Goal: Submit feedback/report problem: Submit feedback/report problem

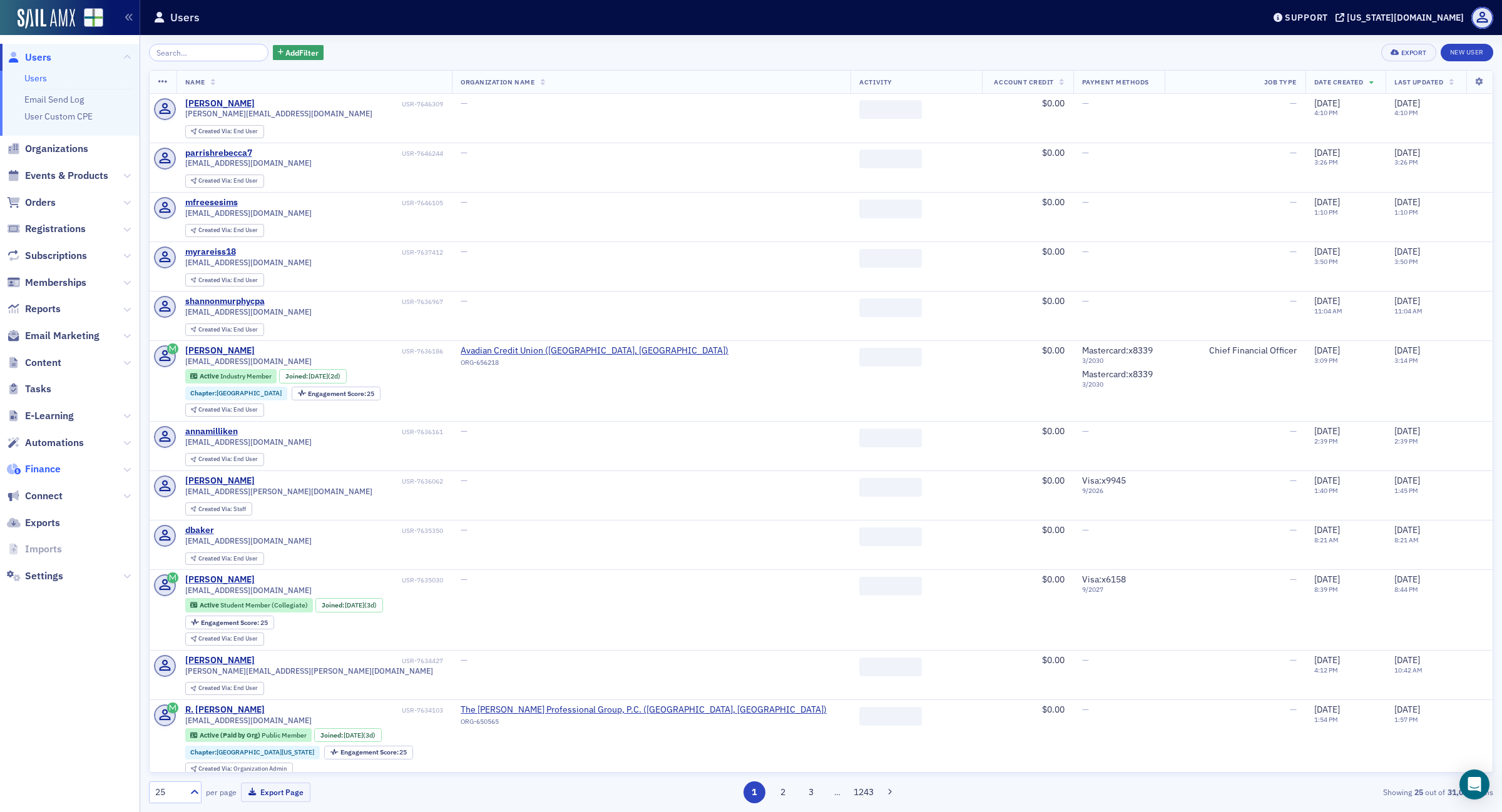
click at [50, 471] on span "Finance" at bounding box center [42, 469] width 35 height 13
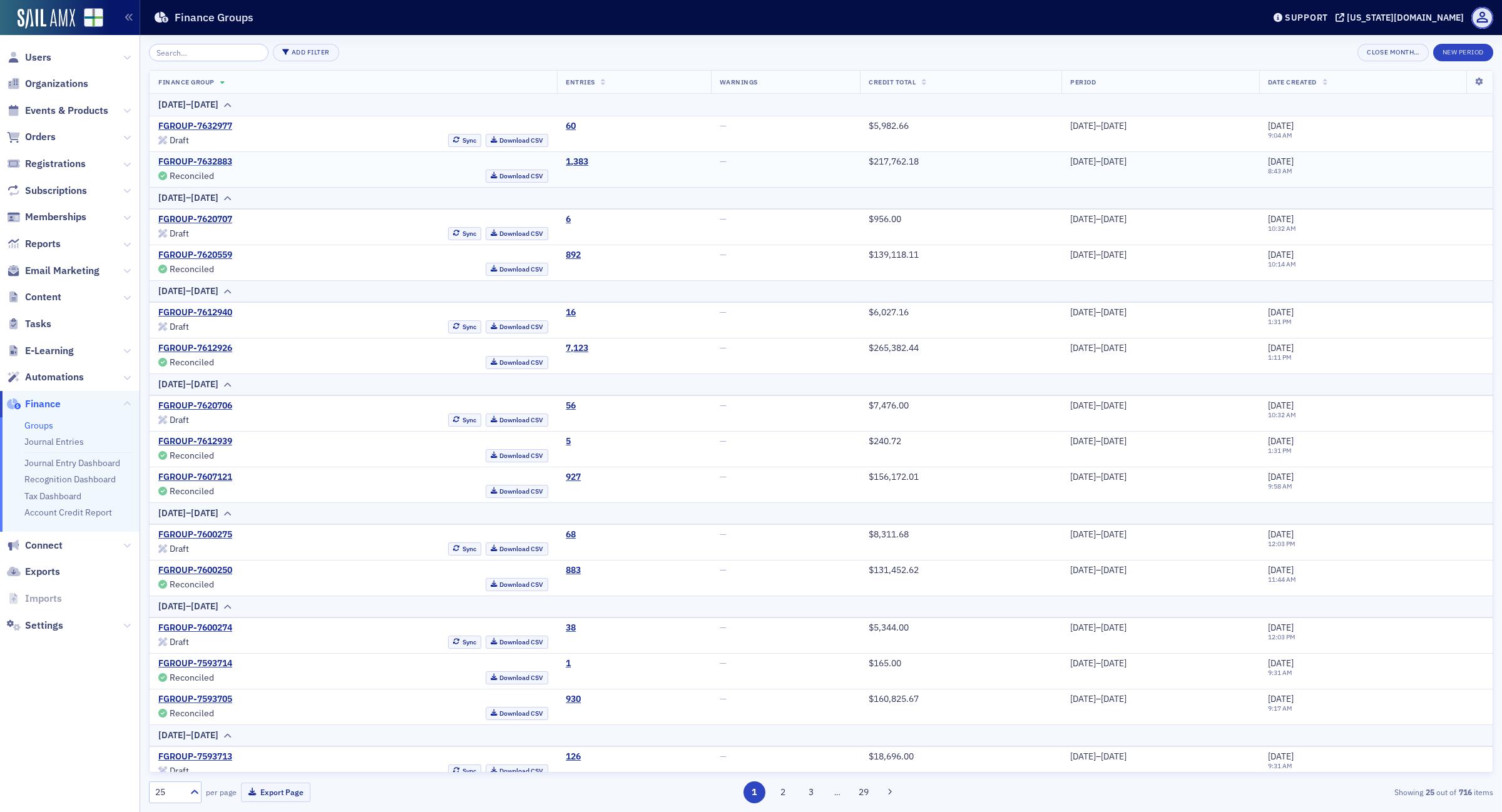
click at [219, 161] on link "FGROUP-7632883" at bounding box center [195, 162] width 74 height 11
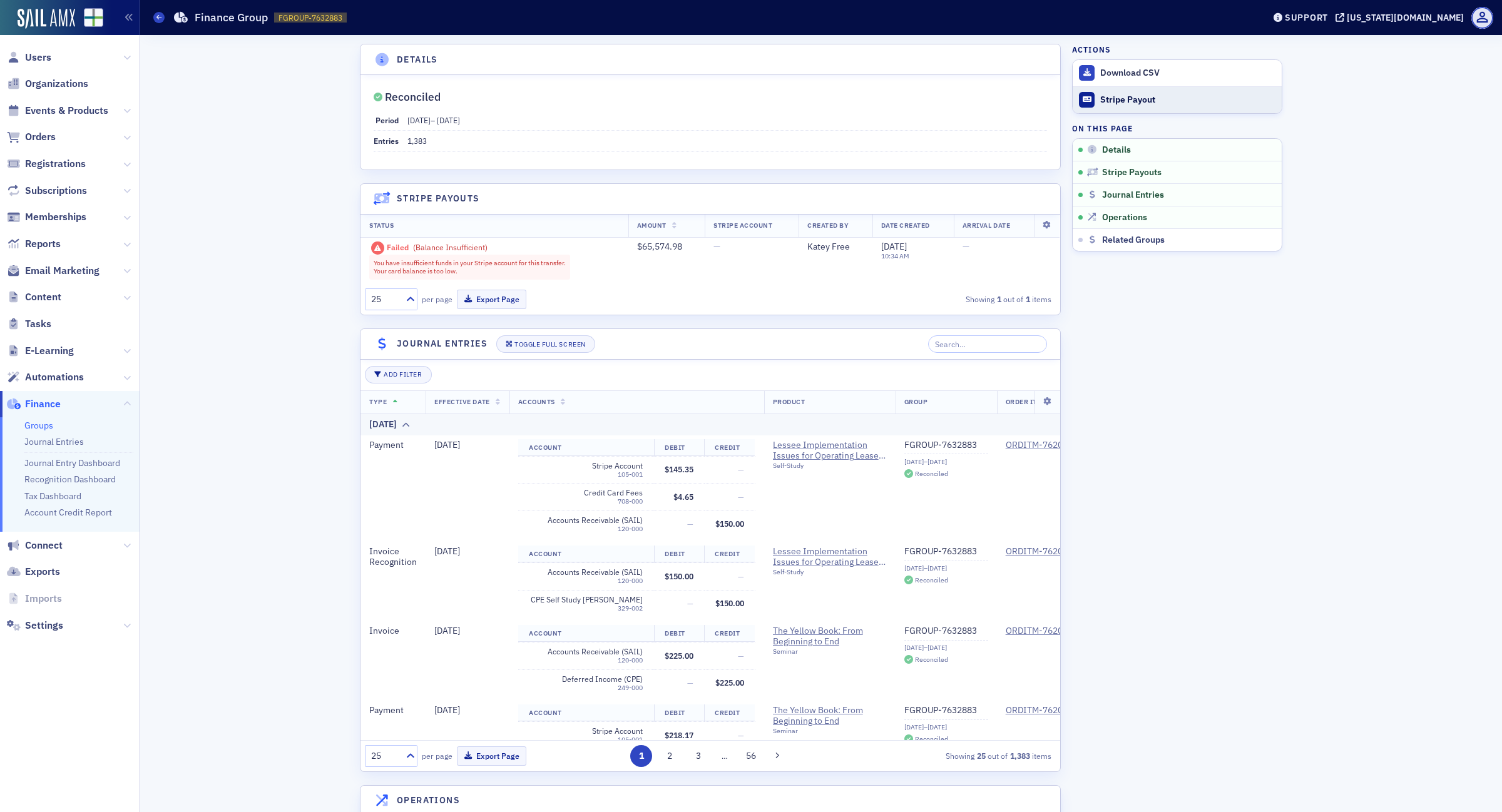
click at [1130, 100] on div "Stripe Payout" at bounding box center [1187, 100] width 175 height 11
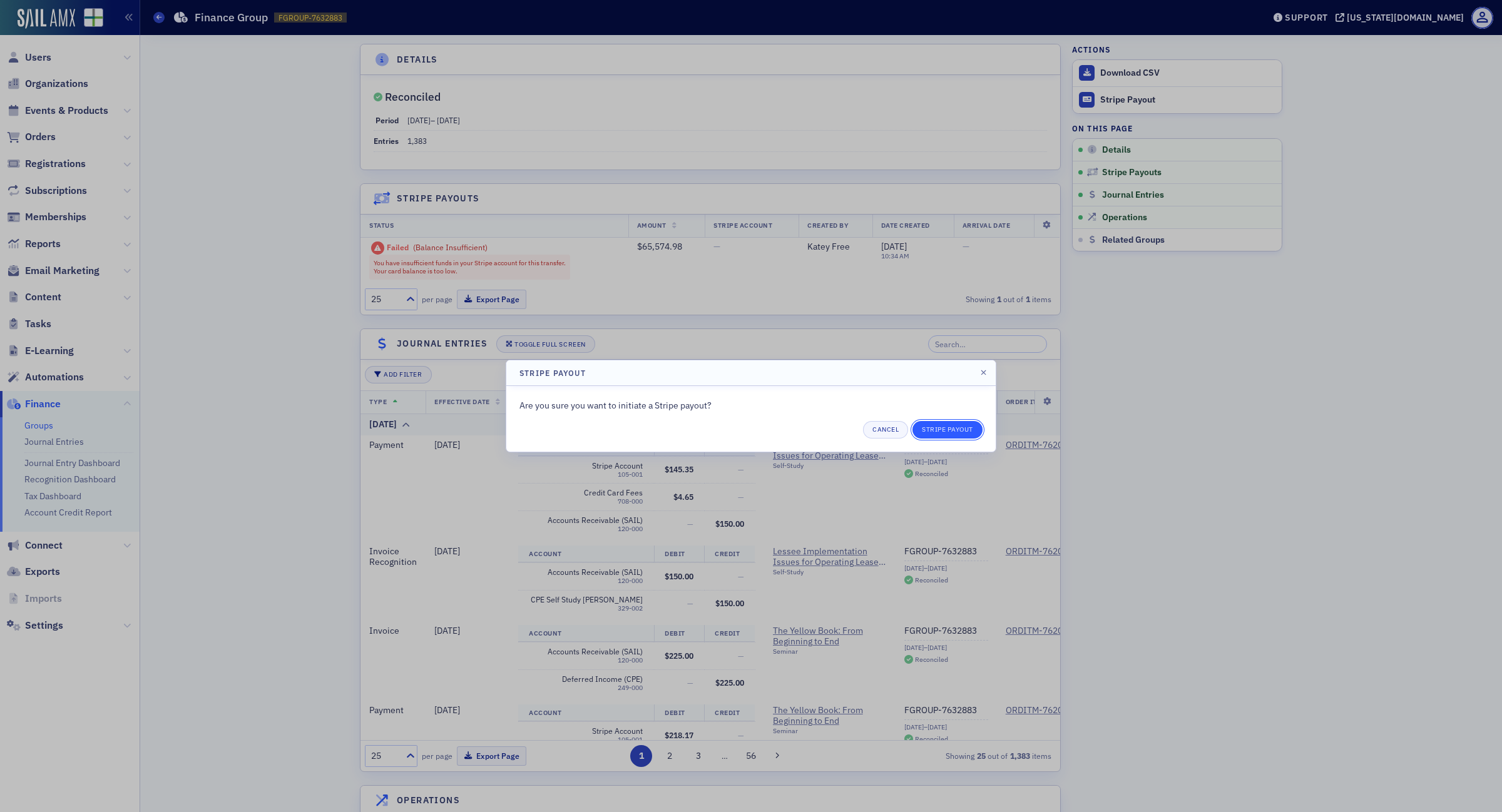
click at [942, 423] on button "Stripe Payout" at bounding box center [947, 430] width 70 height 17
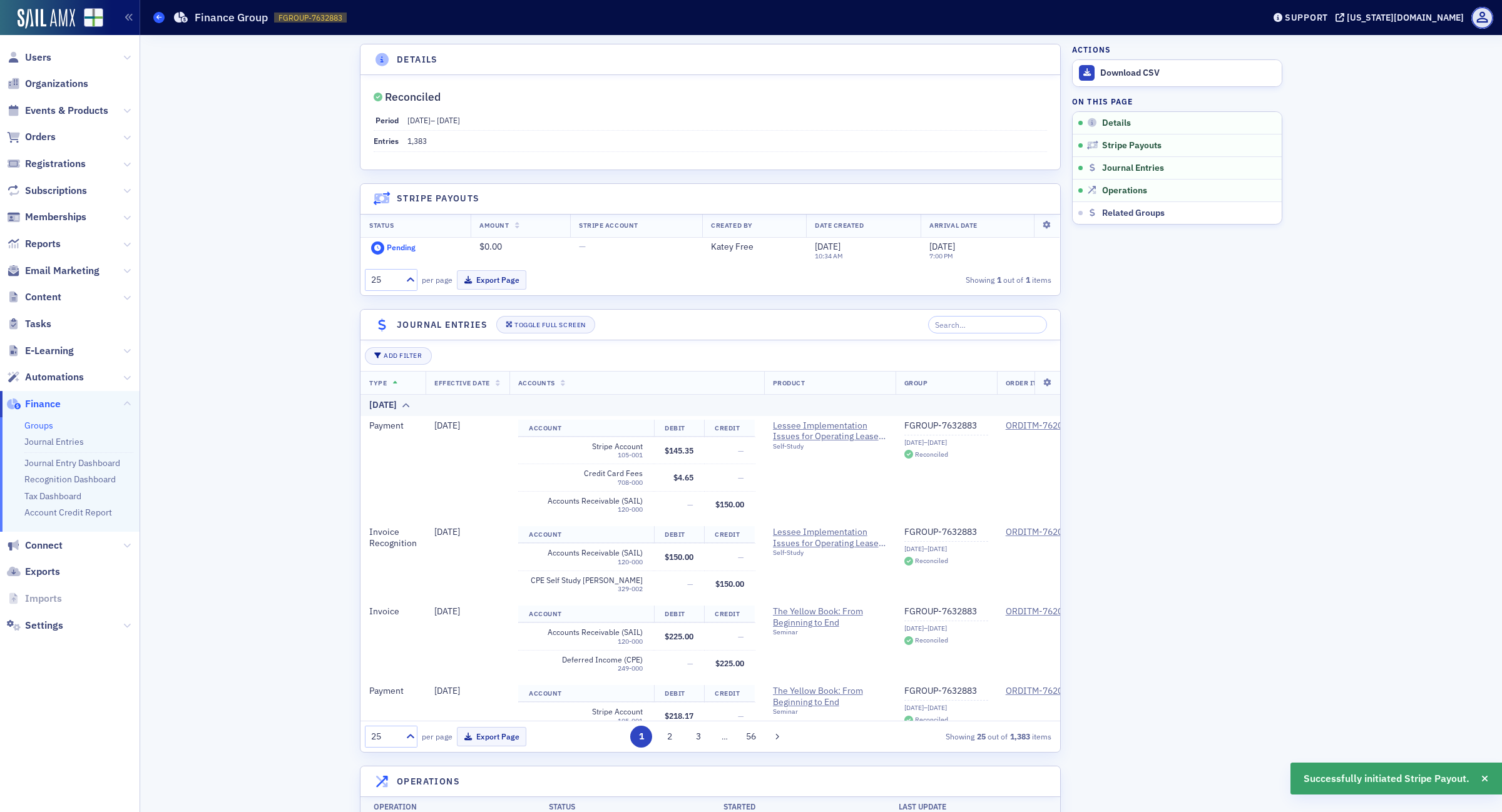
click at [157, 16] on icon at bounding box center [159, 17] width 5 height 6
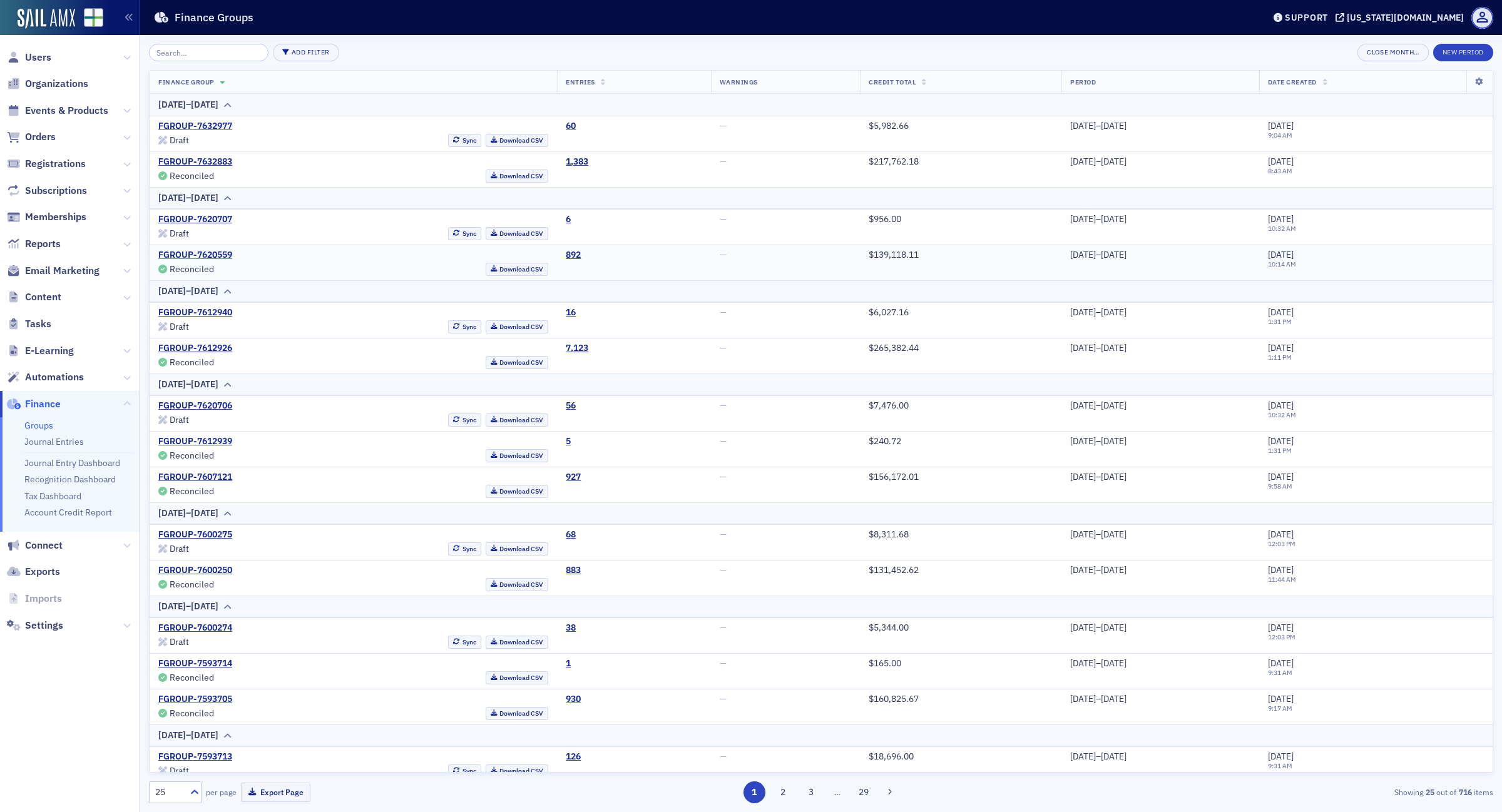
click at [217, 254] on link "FGROUP-7620559" at bounding box center [195, 255] width 74 height 11
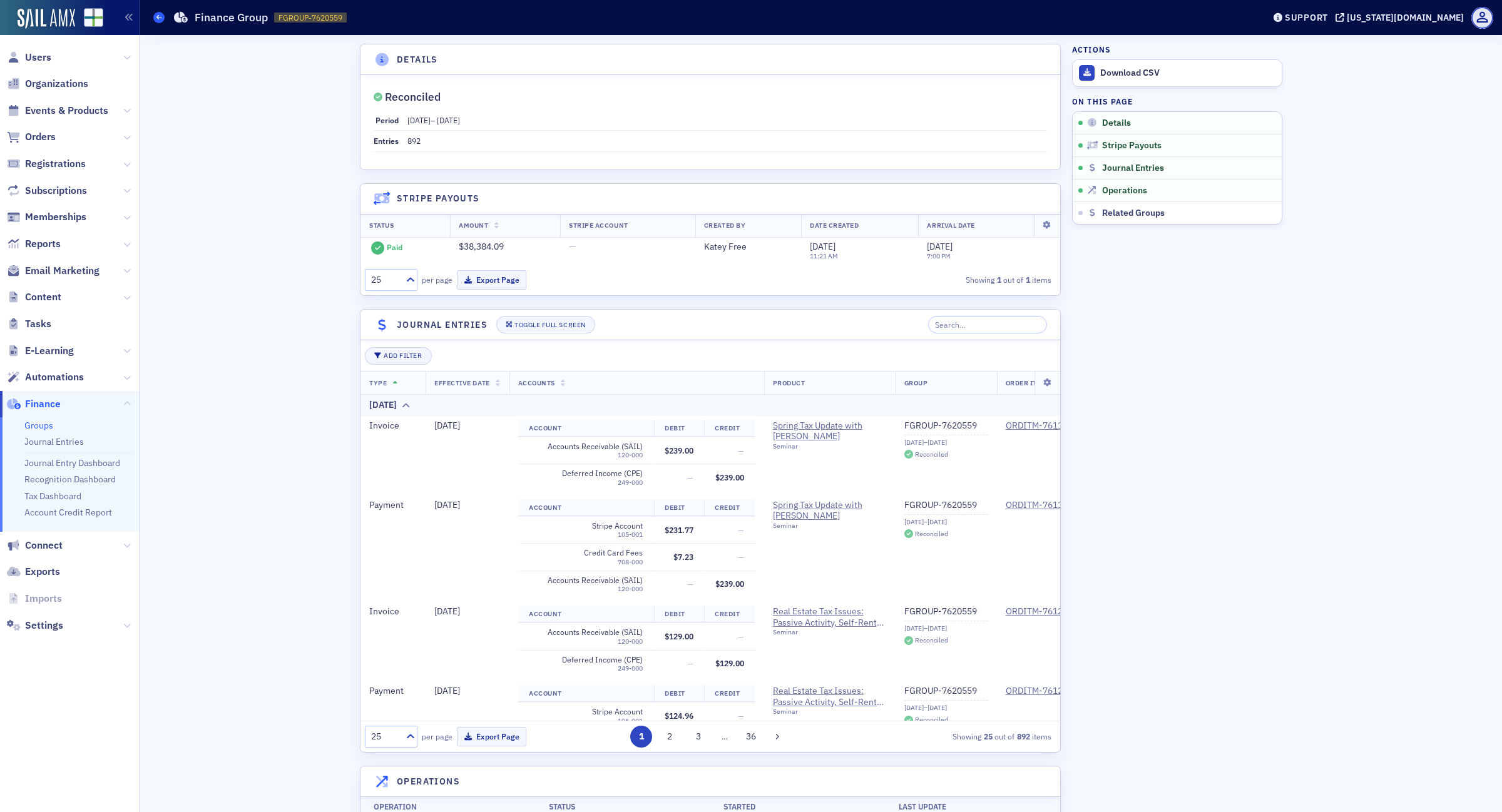
click at [163, 17] on span at bounding box center [159, 17] width 11 height 11
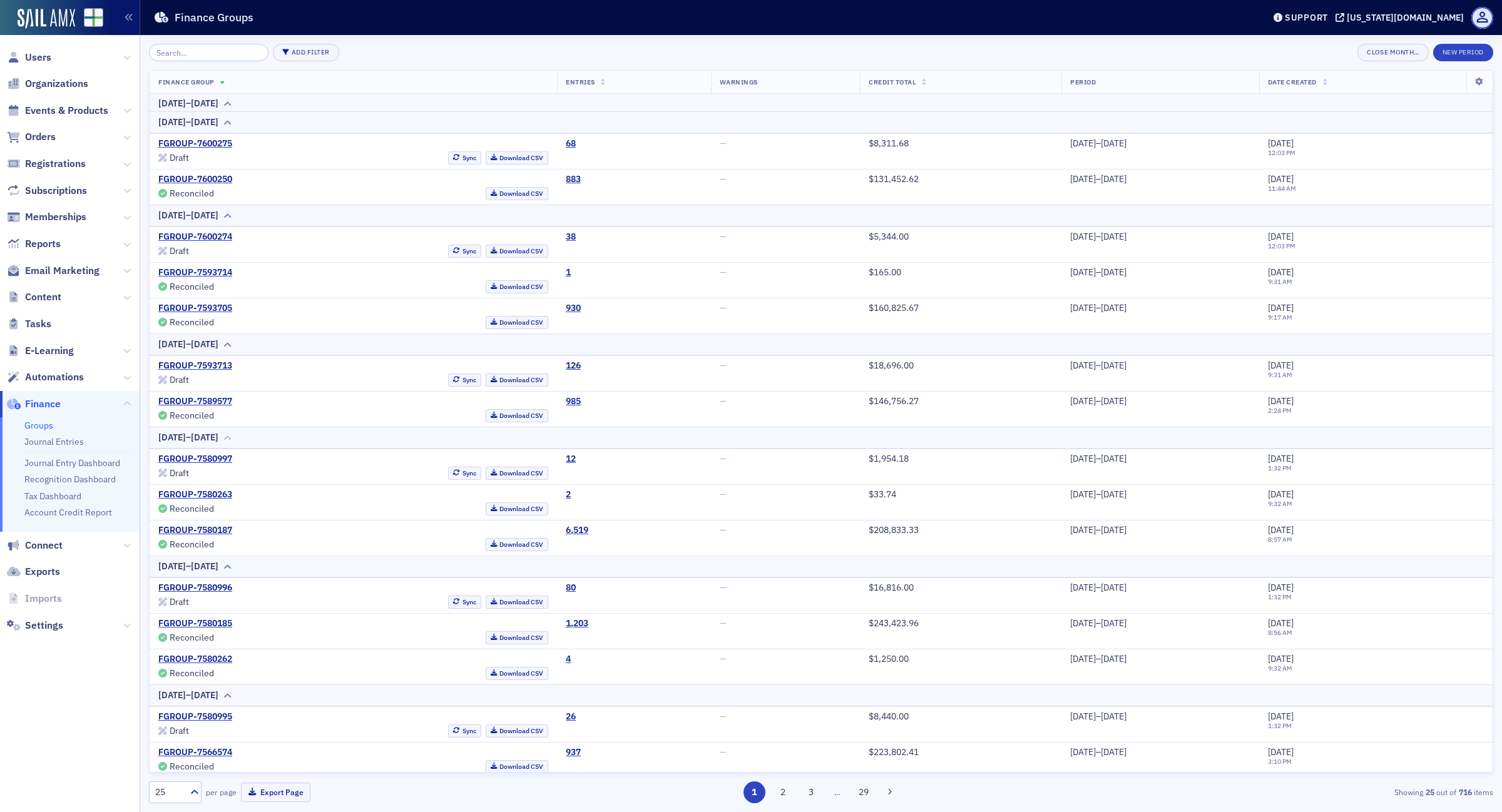
scroll to position [435, 0]
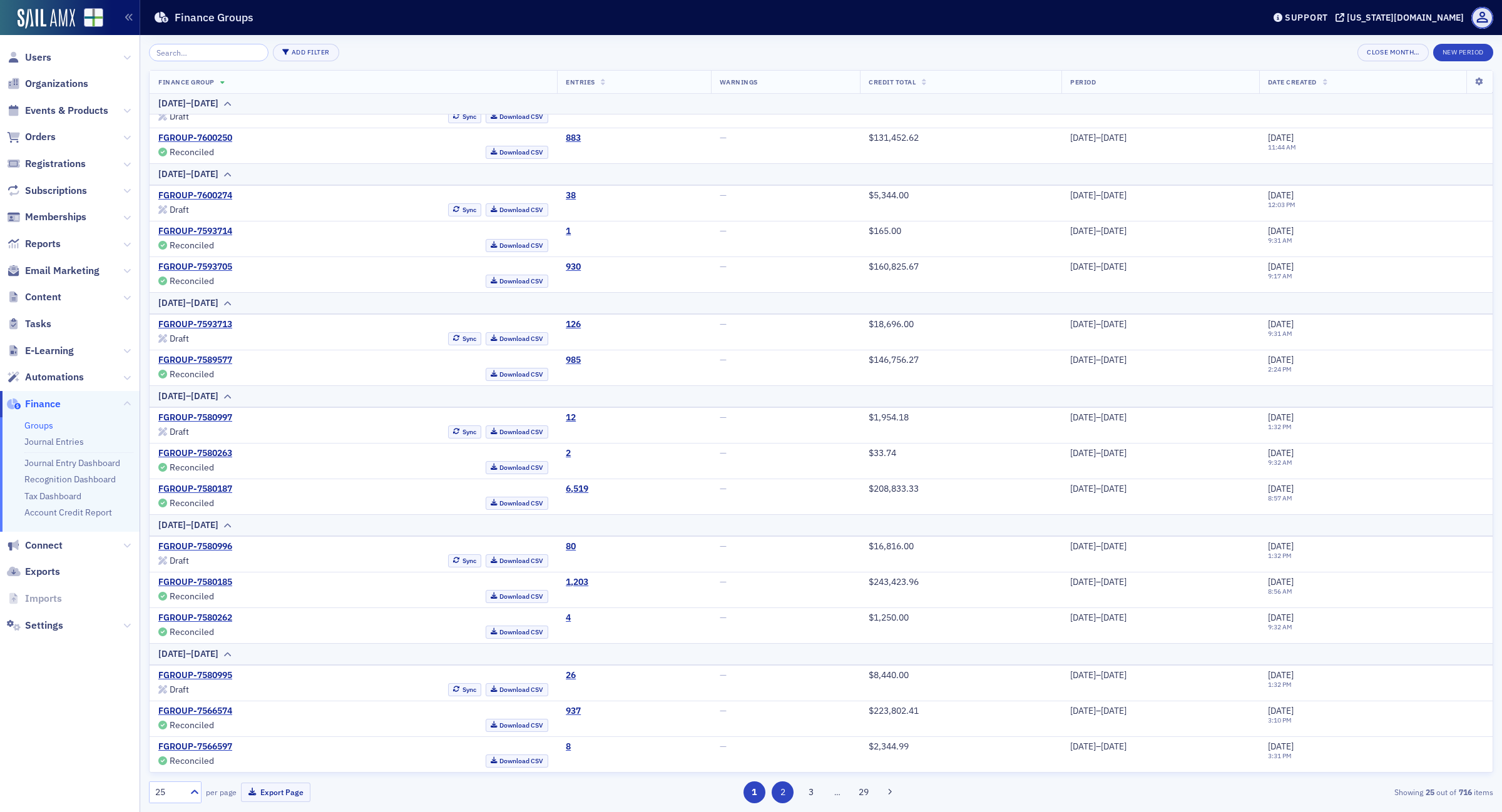
click at [781, 790] on button "2" at bounding box center [783, 792] width 22 height 22
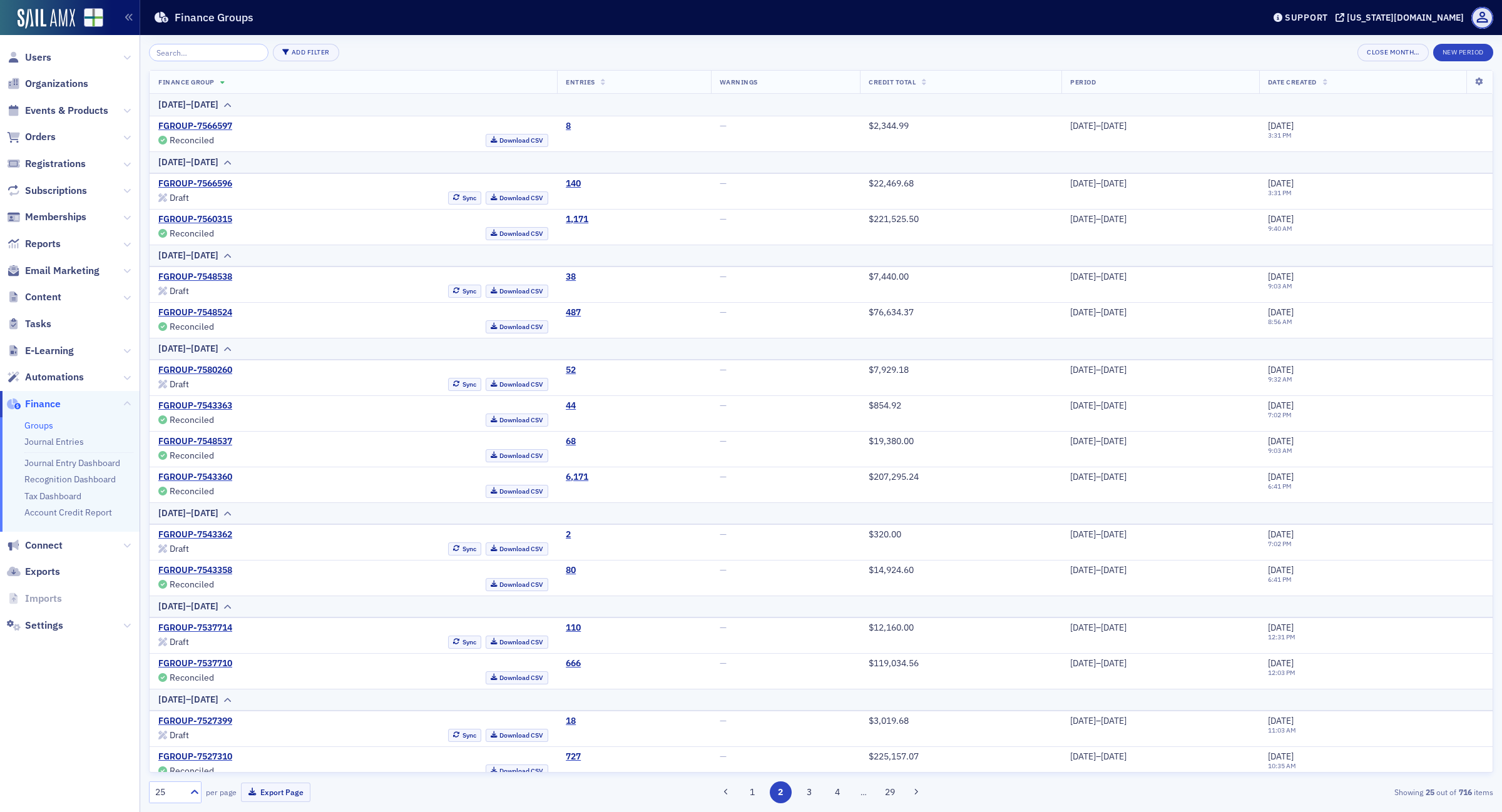
scroll to position [435, 0]
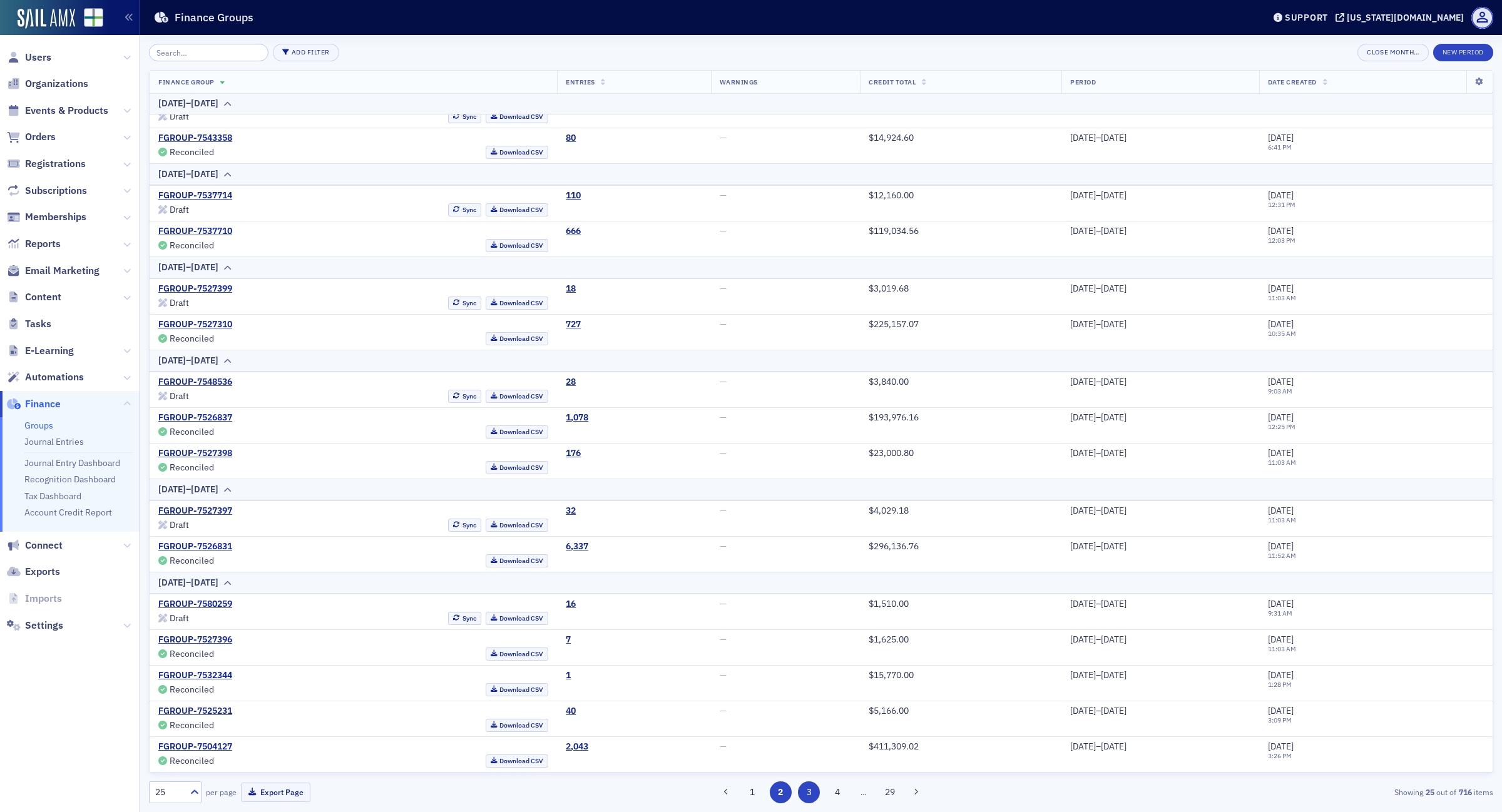
click at [808, 792] on button "3" at bounding box center [809, 792] width 22 height 22
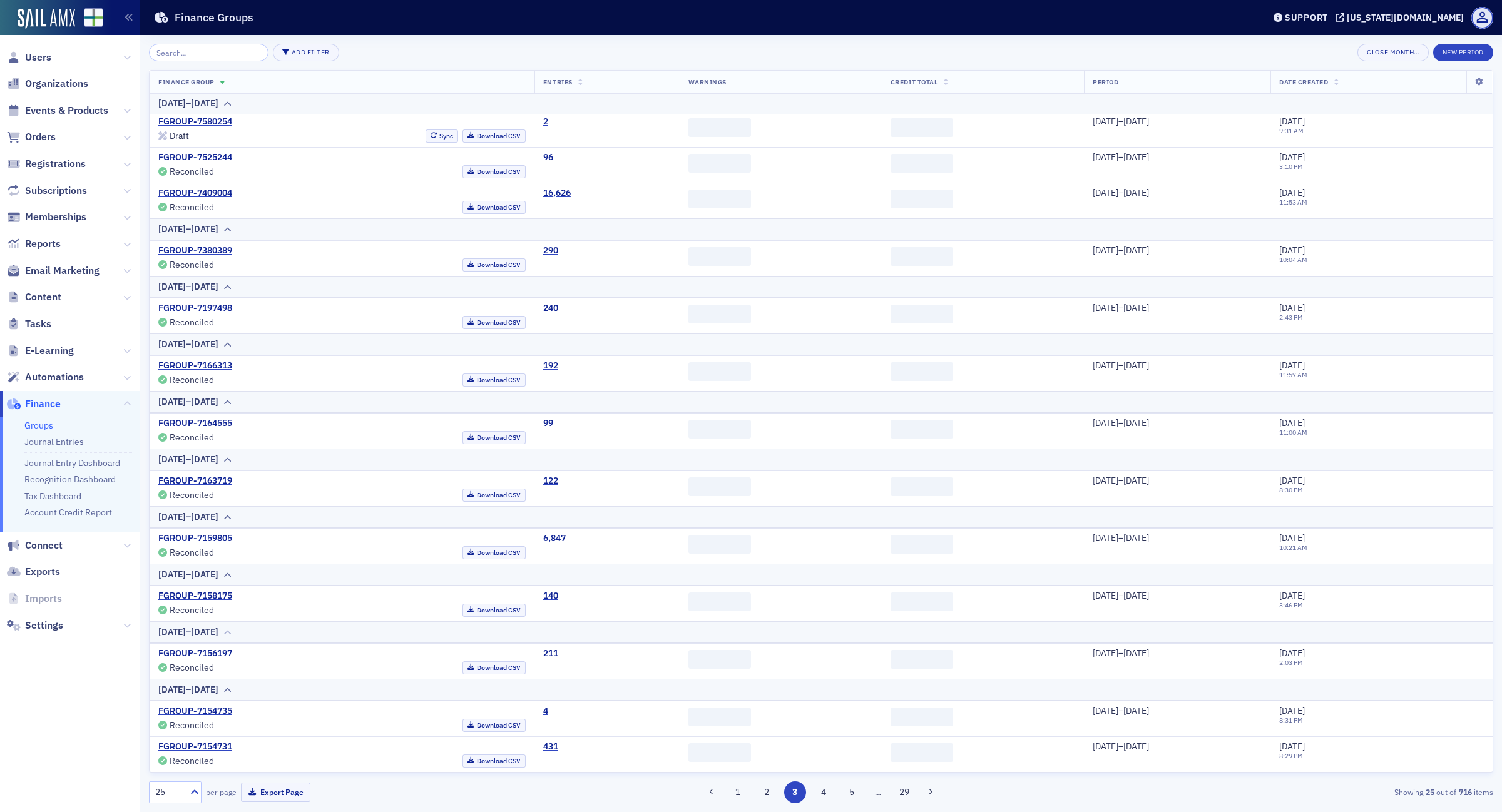
scroll to position [366, 0]
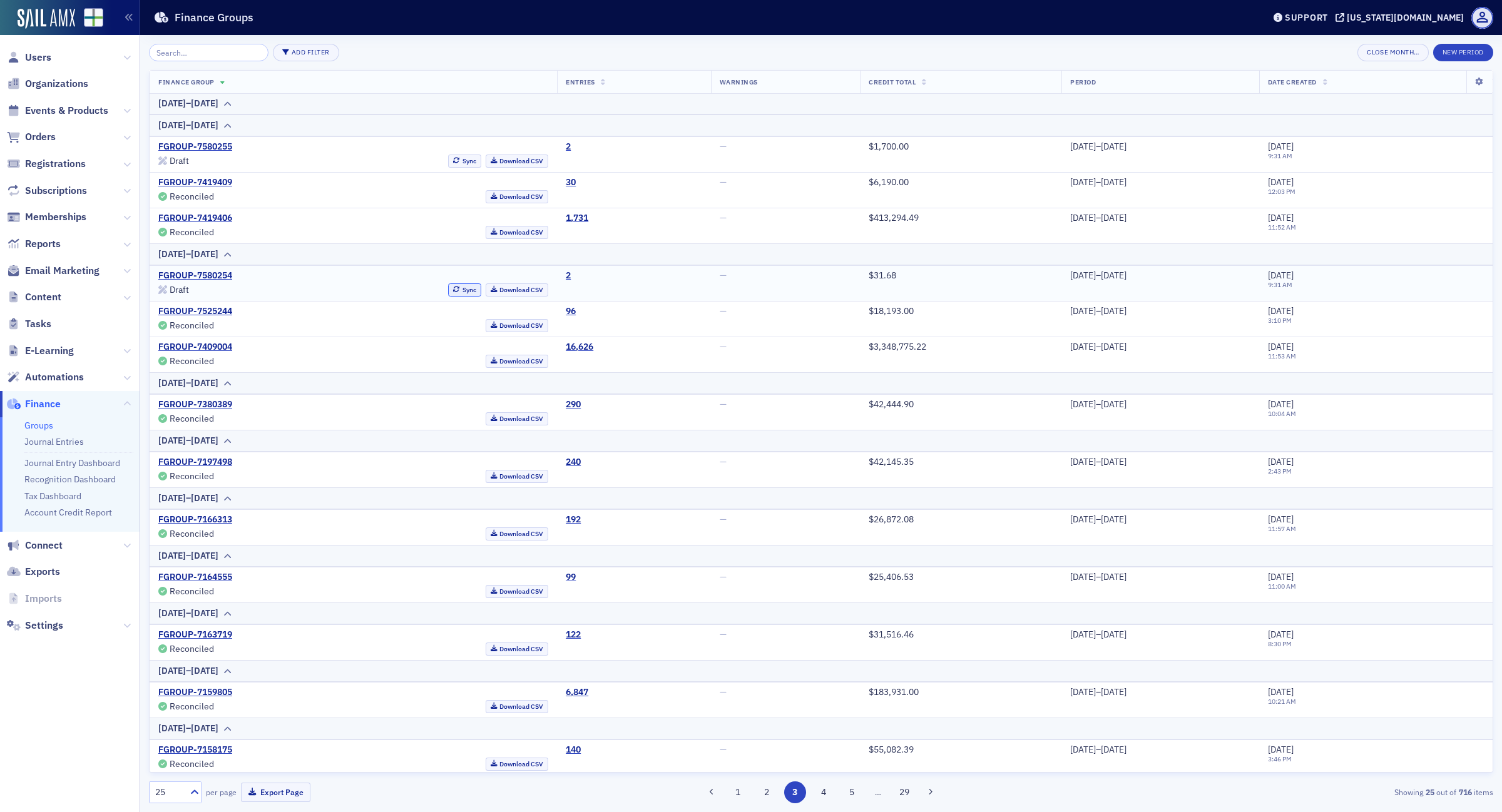
click at [448, 289] on button "Sync" at bounding box center [464, 290] width 33 height 13
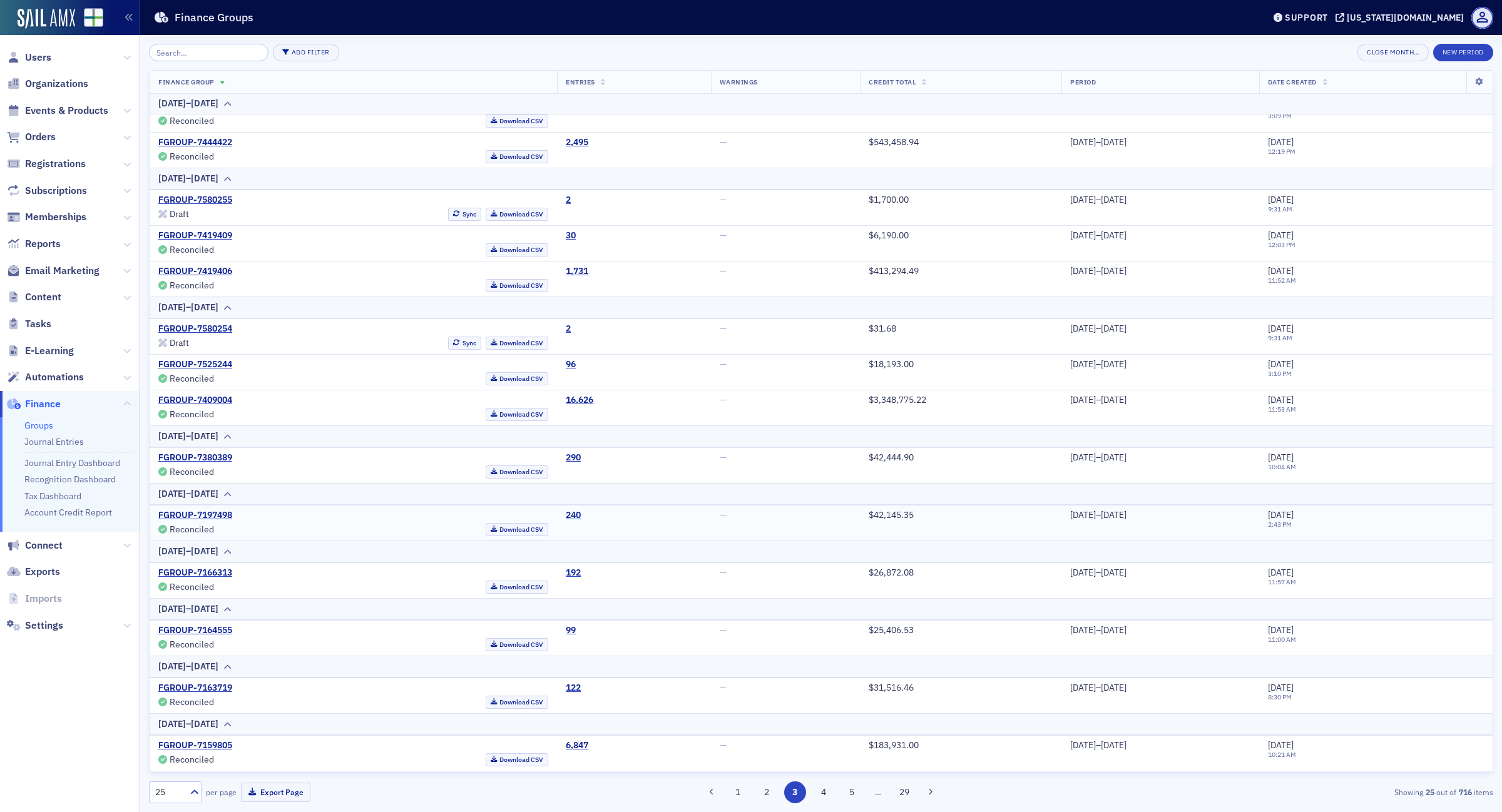
scroll to position [234, 0]
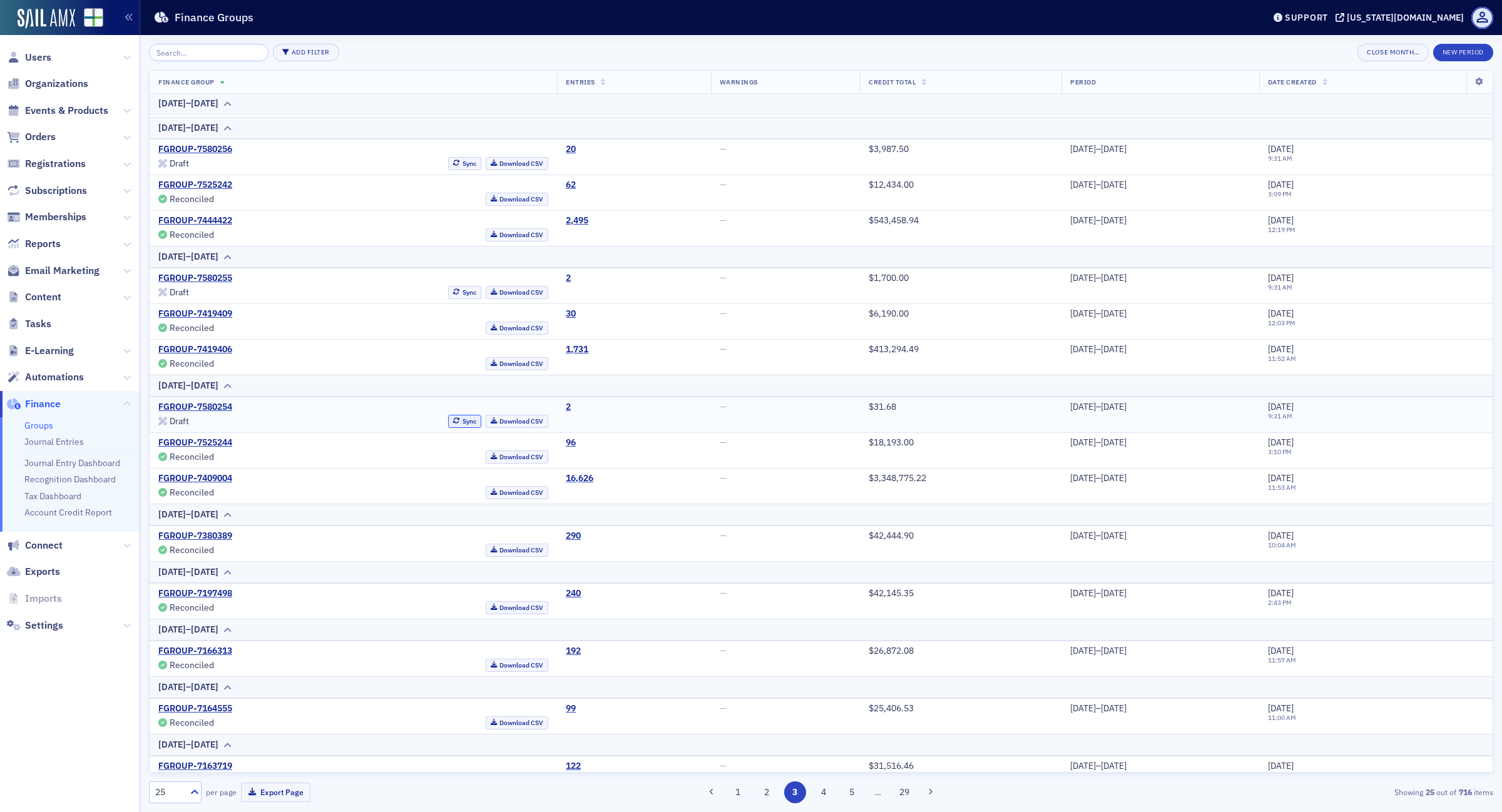
click at [448, 423] on button "Sync" at bounding box center [464, 421] width 33 height 13
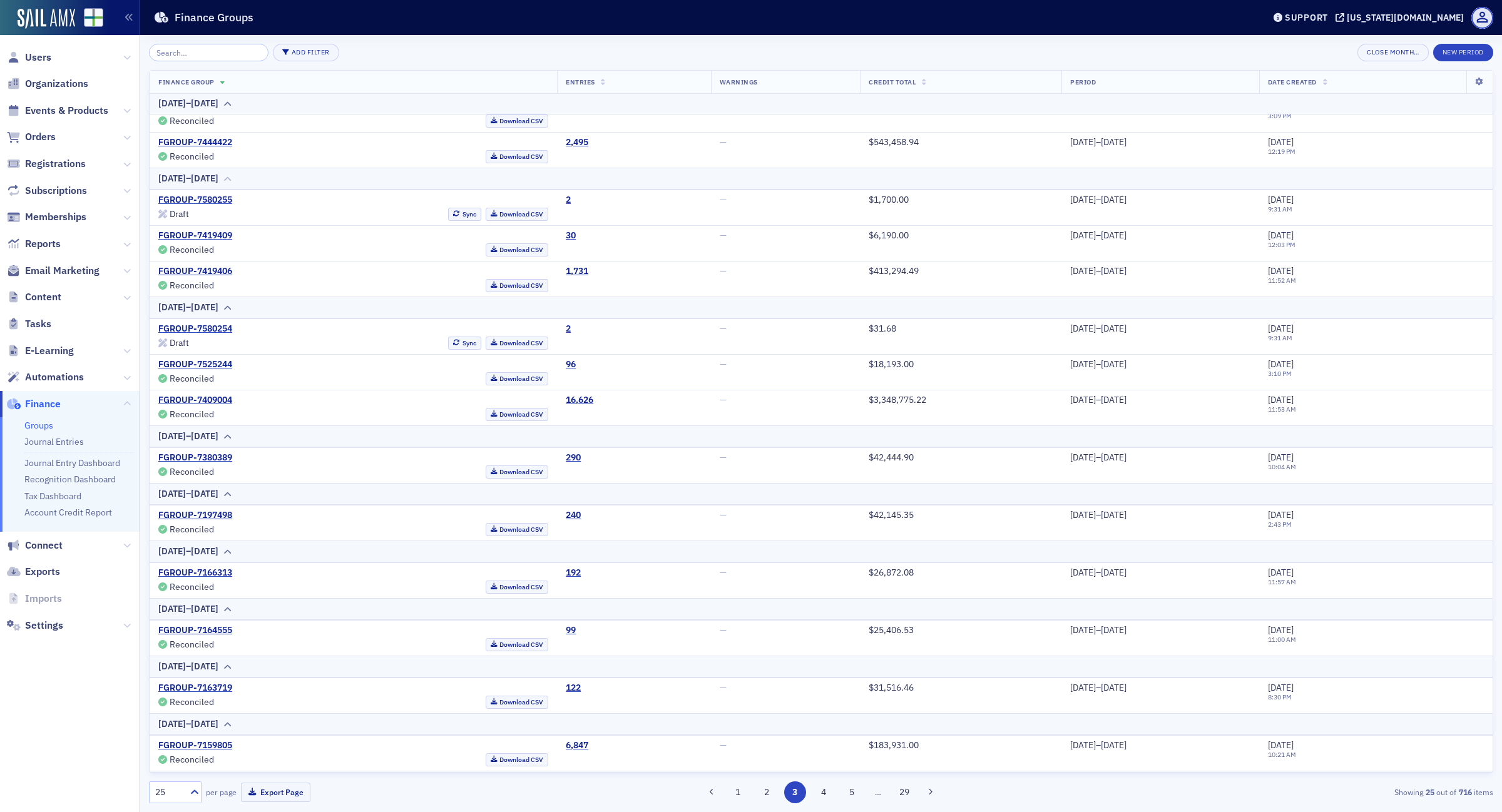
scroll to position [391, 0]
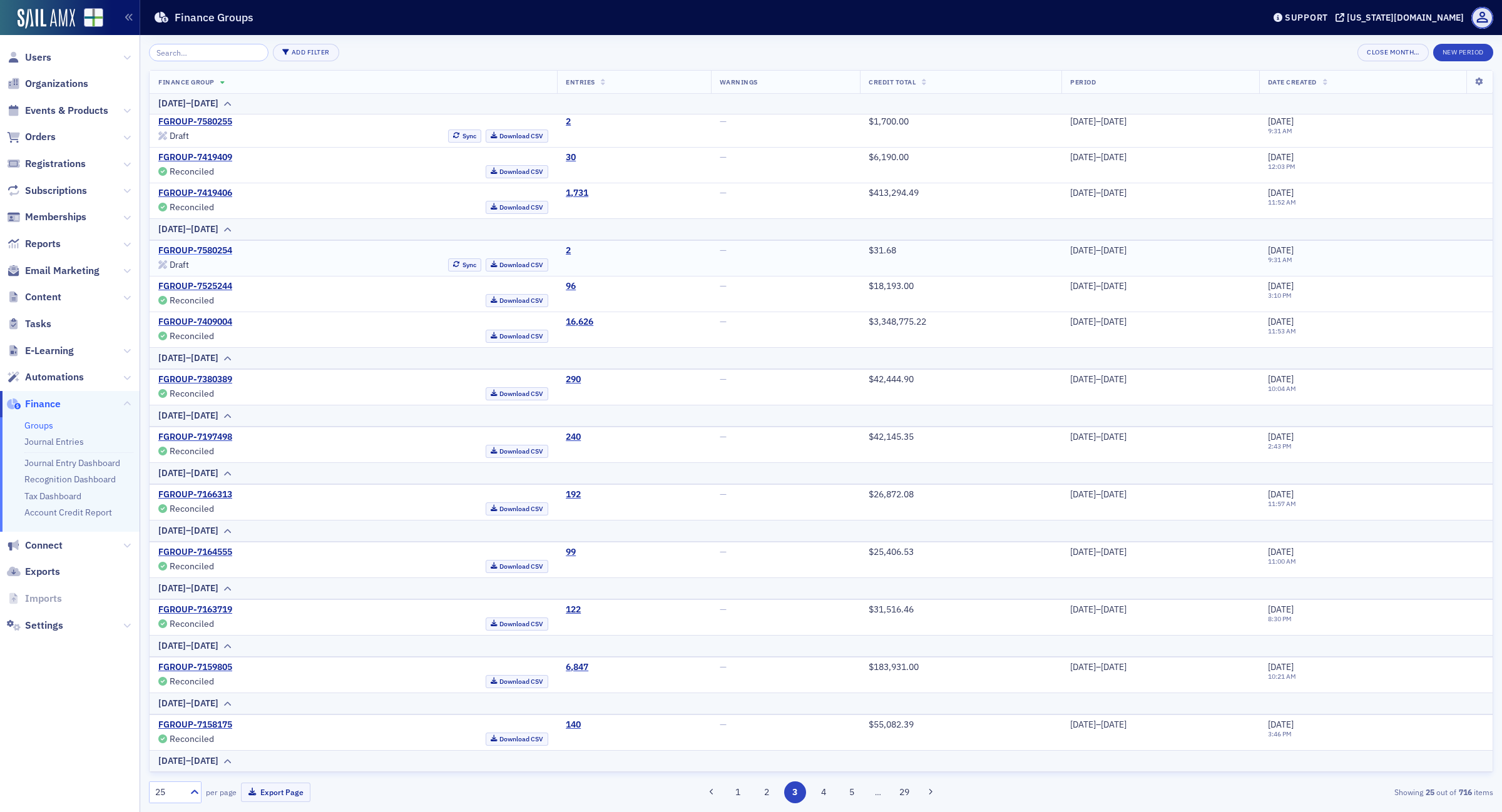
click at [221, 251] on link "FGROUP-7580254" at bounding box center [195, 251] width 74 height 11
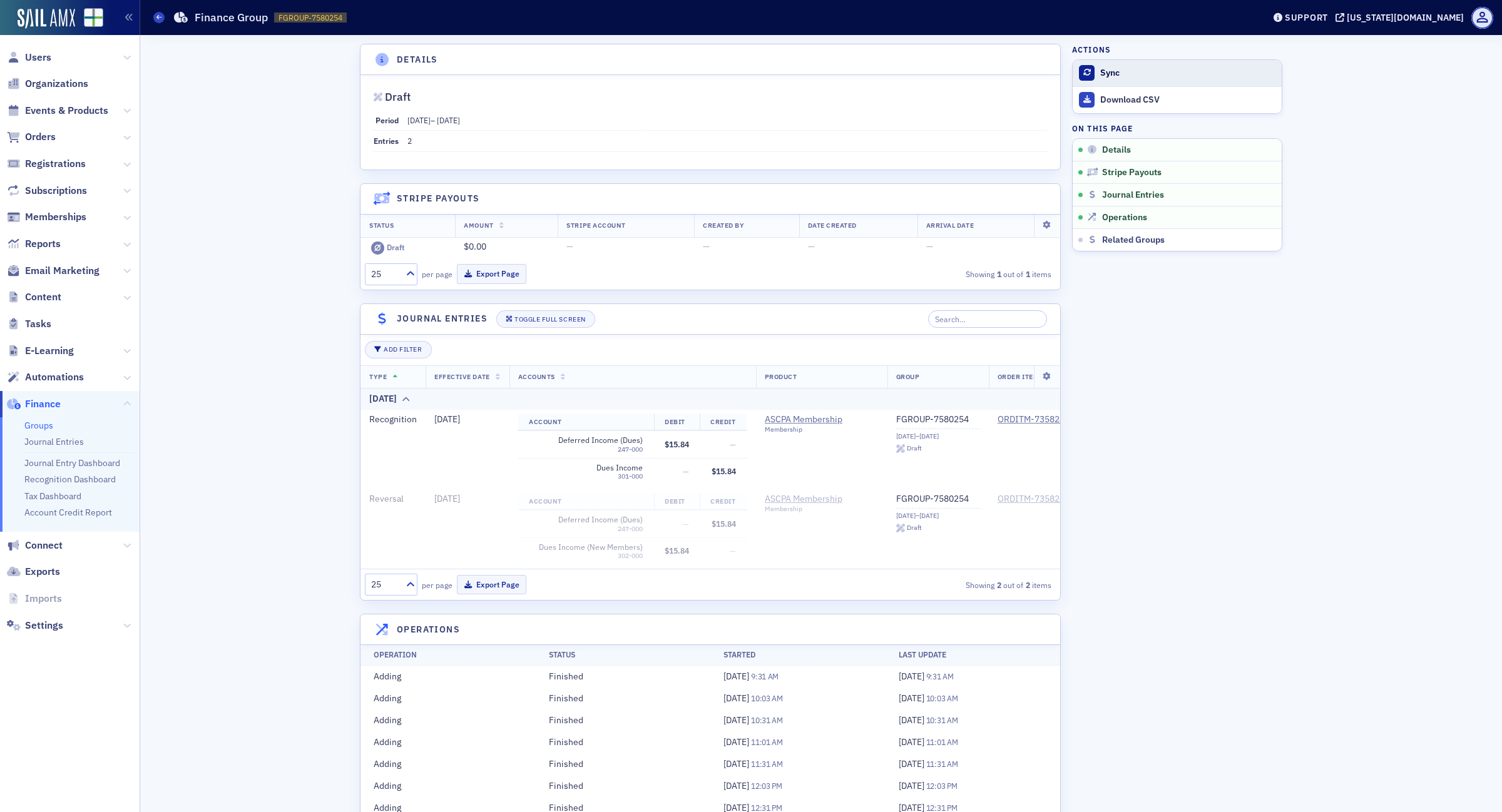
click at [1100, 68] on div "Sync" at bounding box center [1187, 73] width 175 height 11
click at [157, 11] on div "Groups Finance Group FGROUP-7580254 7580254" at bounding box center [699, 17] width 1091 height 24
click at [158, 16] on icon at bounding box center [159, 17] width 5 height 6
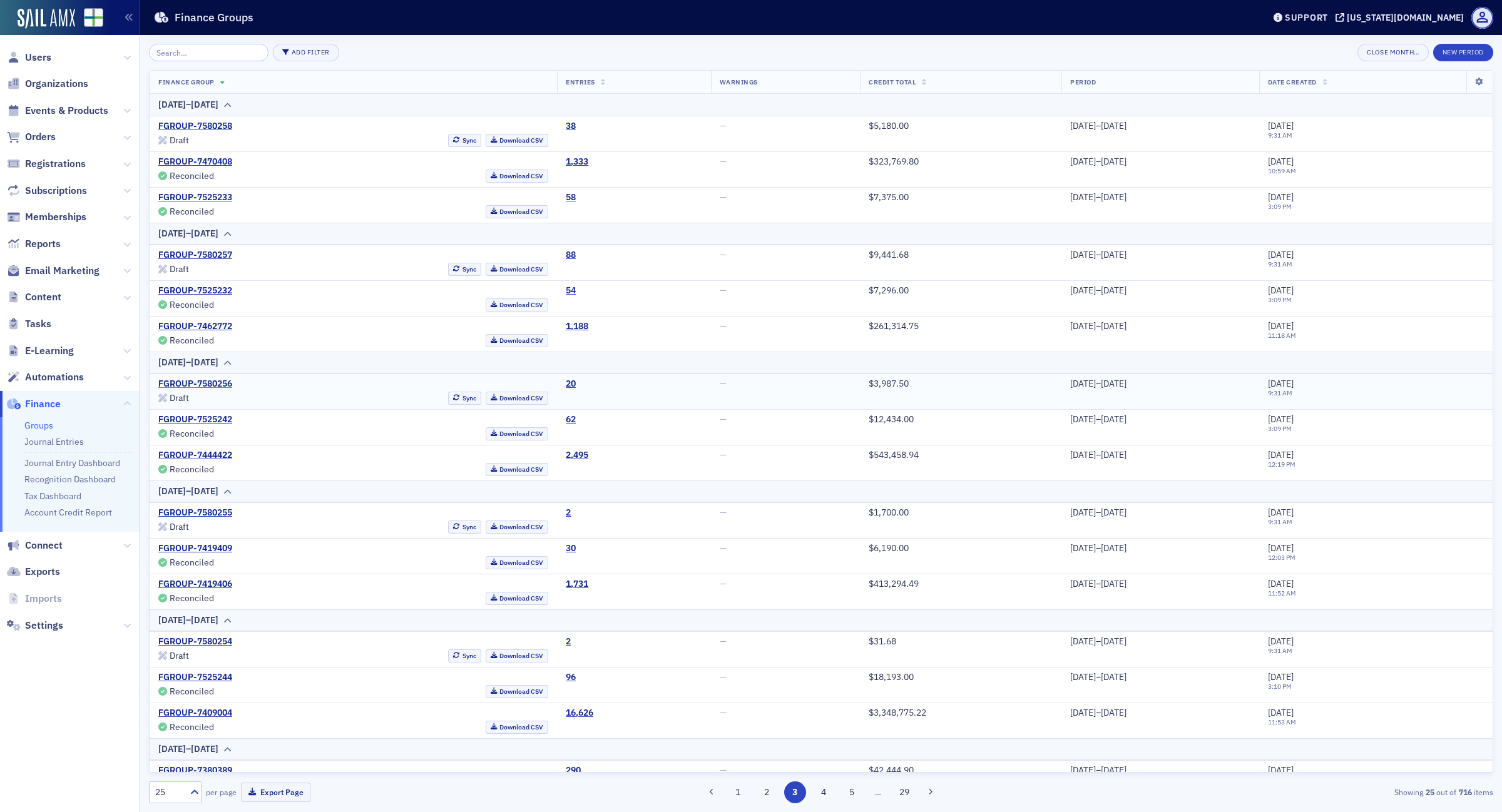
click at [197, 382] on link "FGROUP-7580256" at bounding box center [195, 384] width 74 height 11
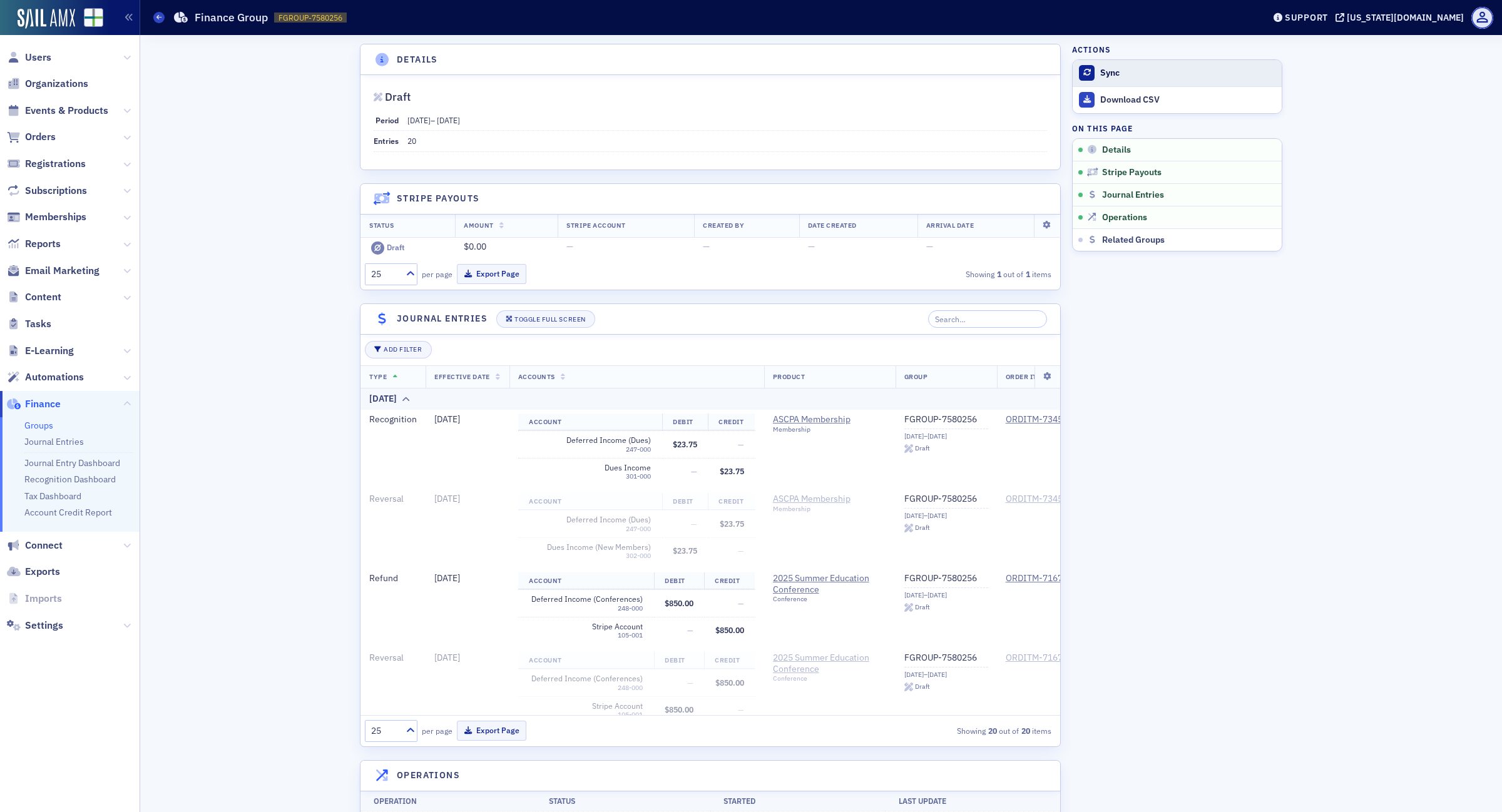
click at [1087, 72] on div at bounding box center [1087, 73] width 16 height 16
click at [157, 20] on span at bounding box center [159, 17] width 11 height 11
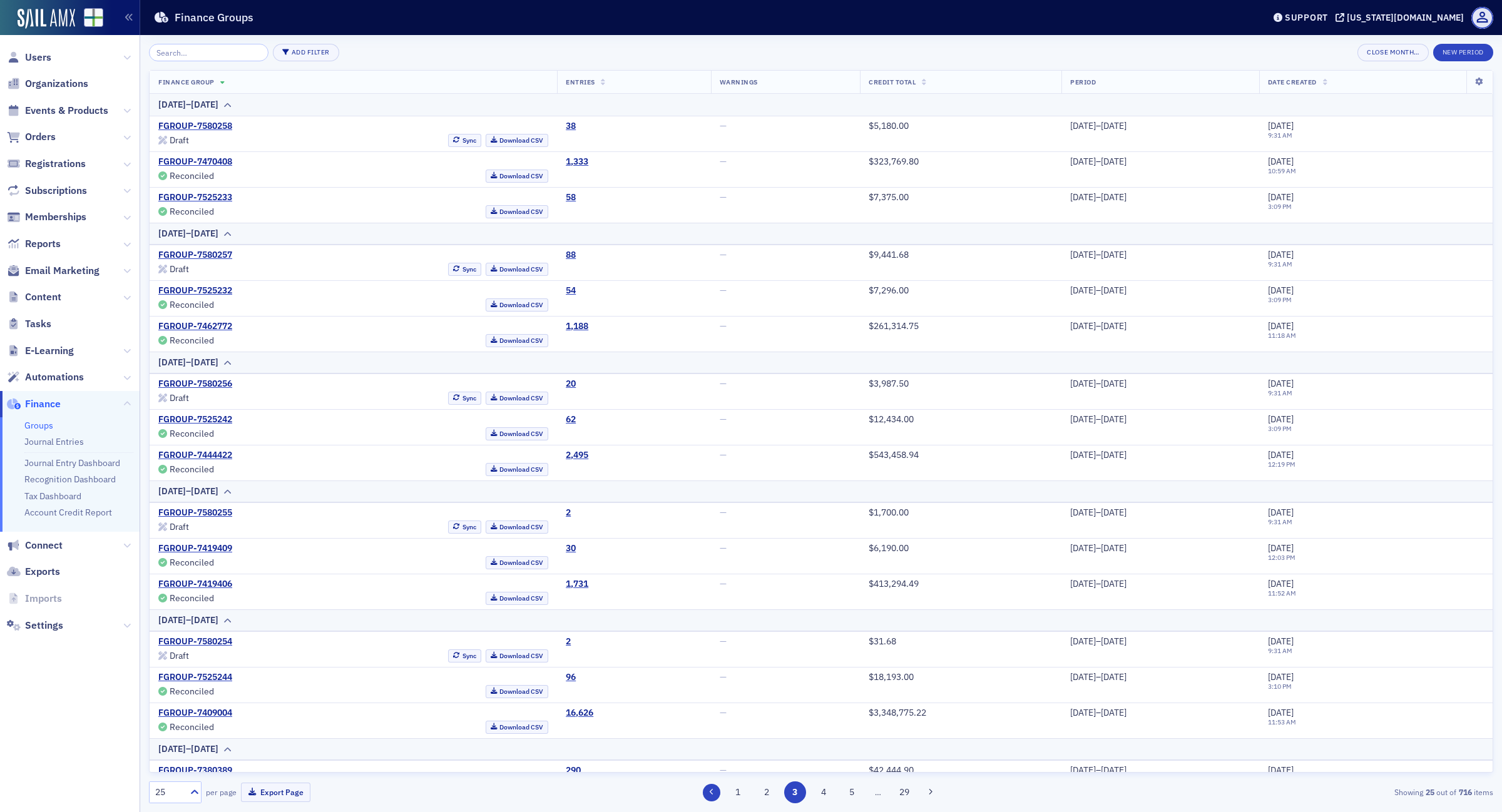
click at [711, 792] on icon at bounding box center [711, 792] width 5 height 8
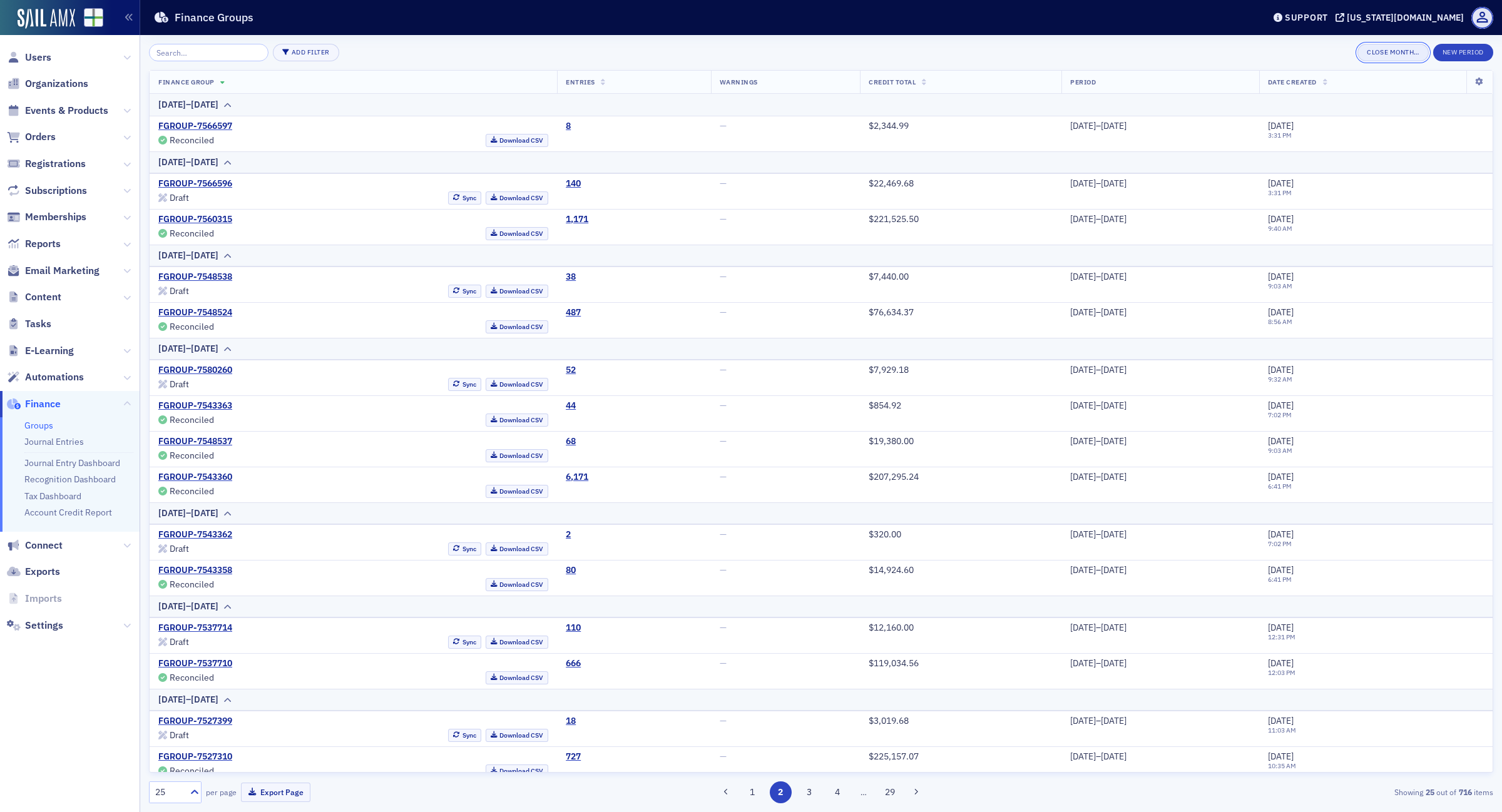
click at [1384, 57] on button "Close Month…" at bounding box center [1393, 53] width 71 height 17
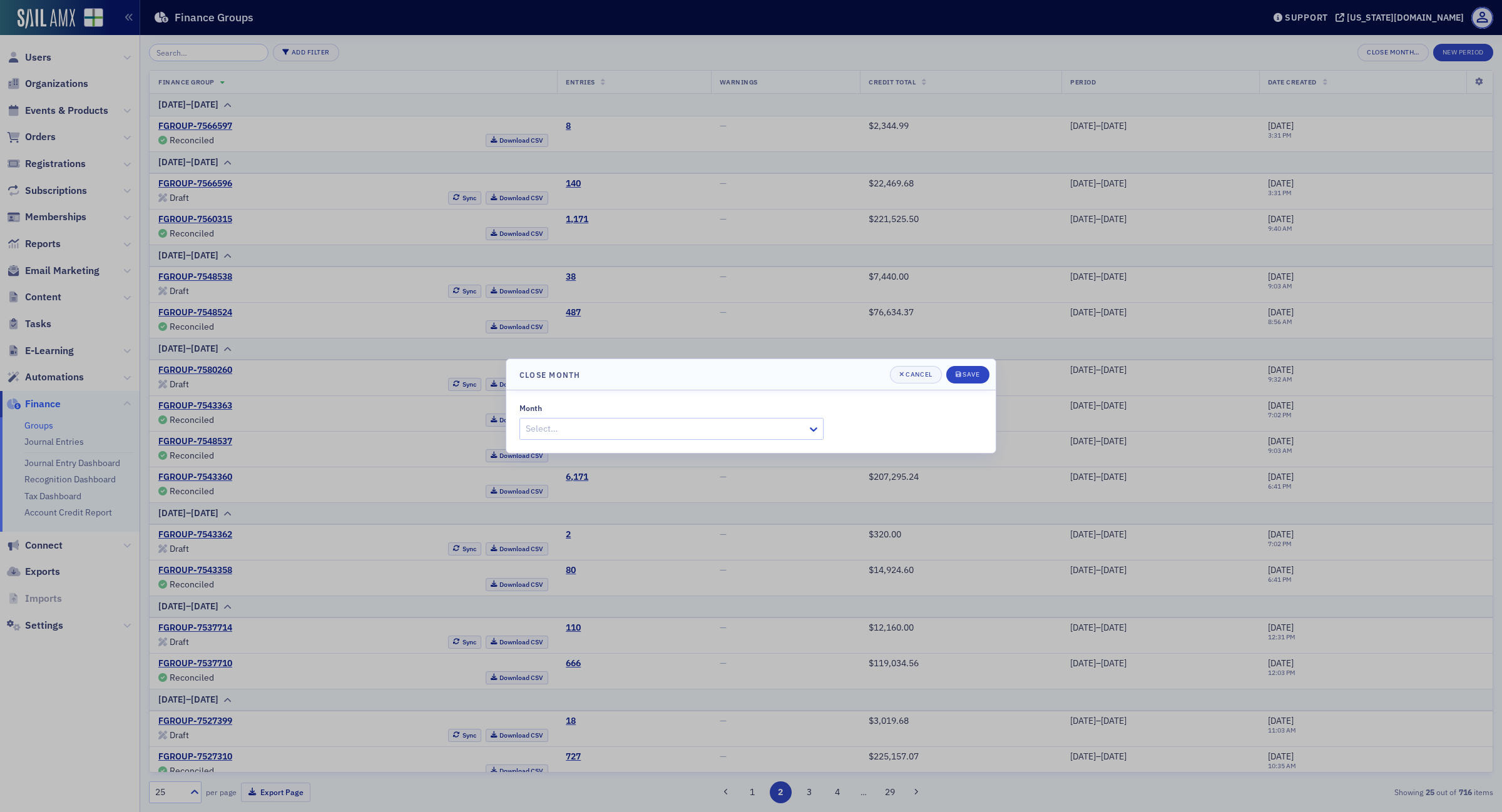
click at [756, 432] on div at bounding box center [665, 429] width 282 height 16
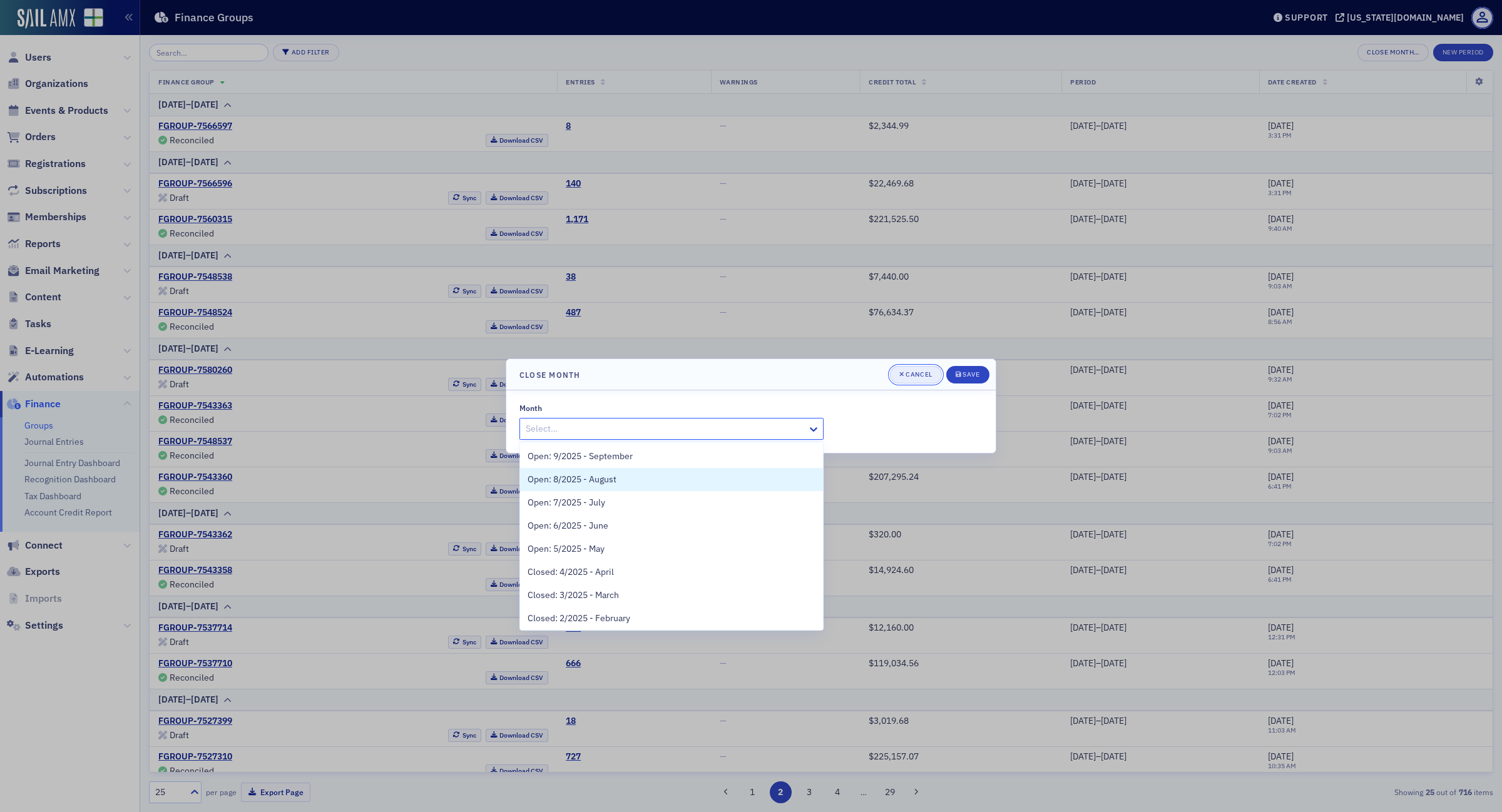
click at [924, 375] on div "Cancel" at bounding box center [918, 375] width 26 height 7
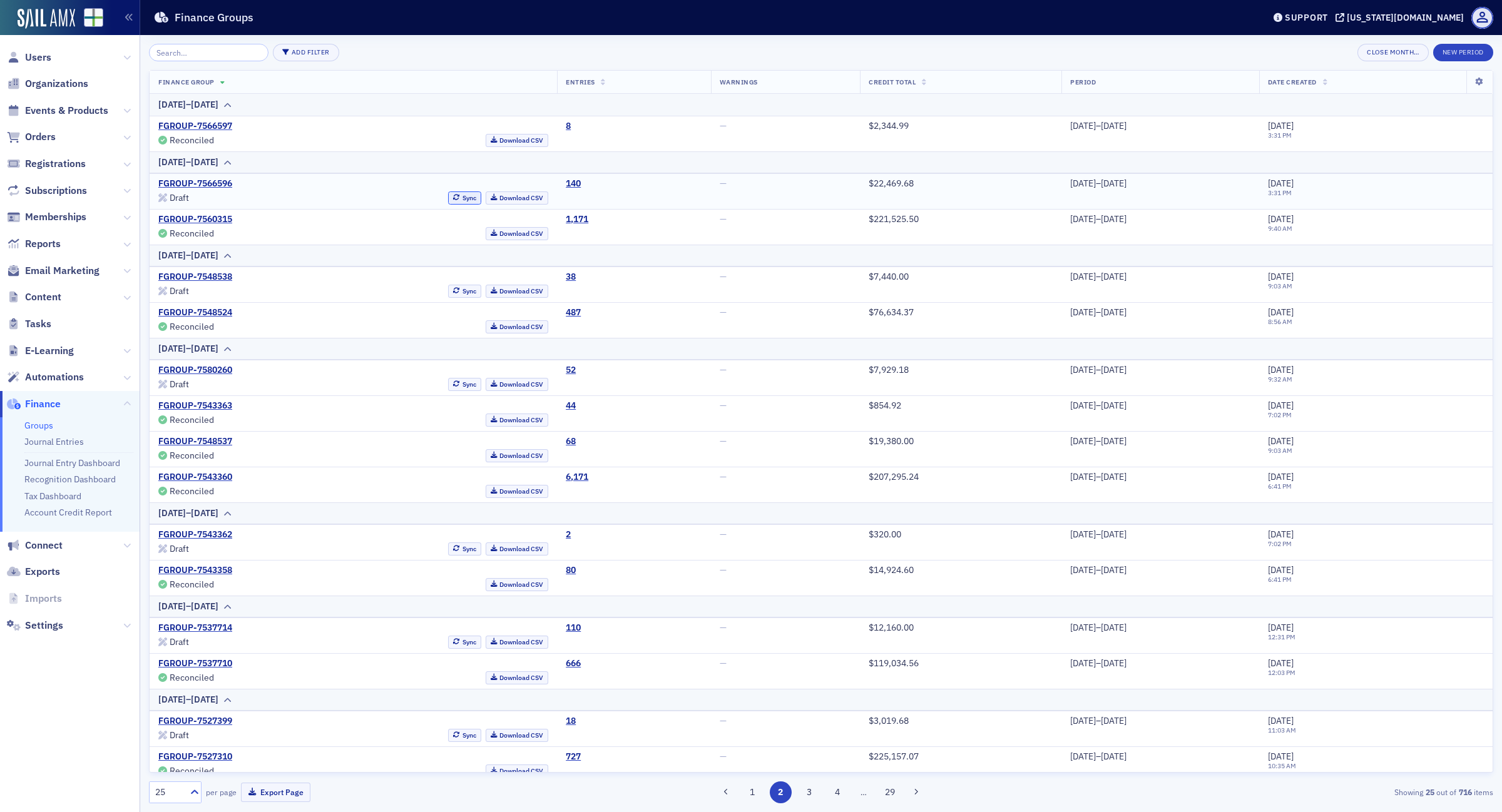
click at [448, 199] on button "Sync" at bounding box center [464, 197] width 33 height 13
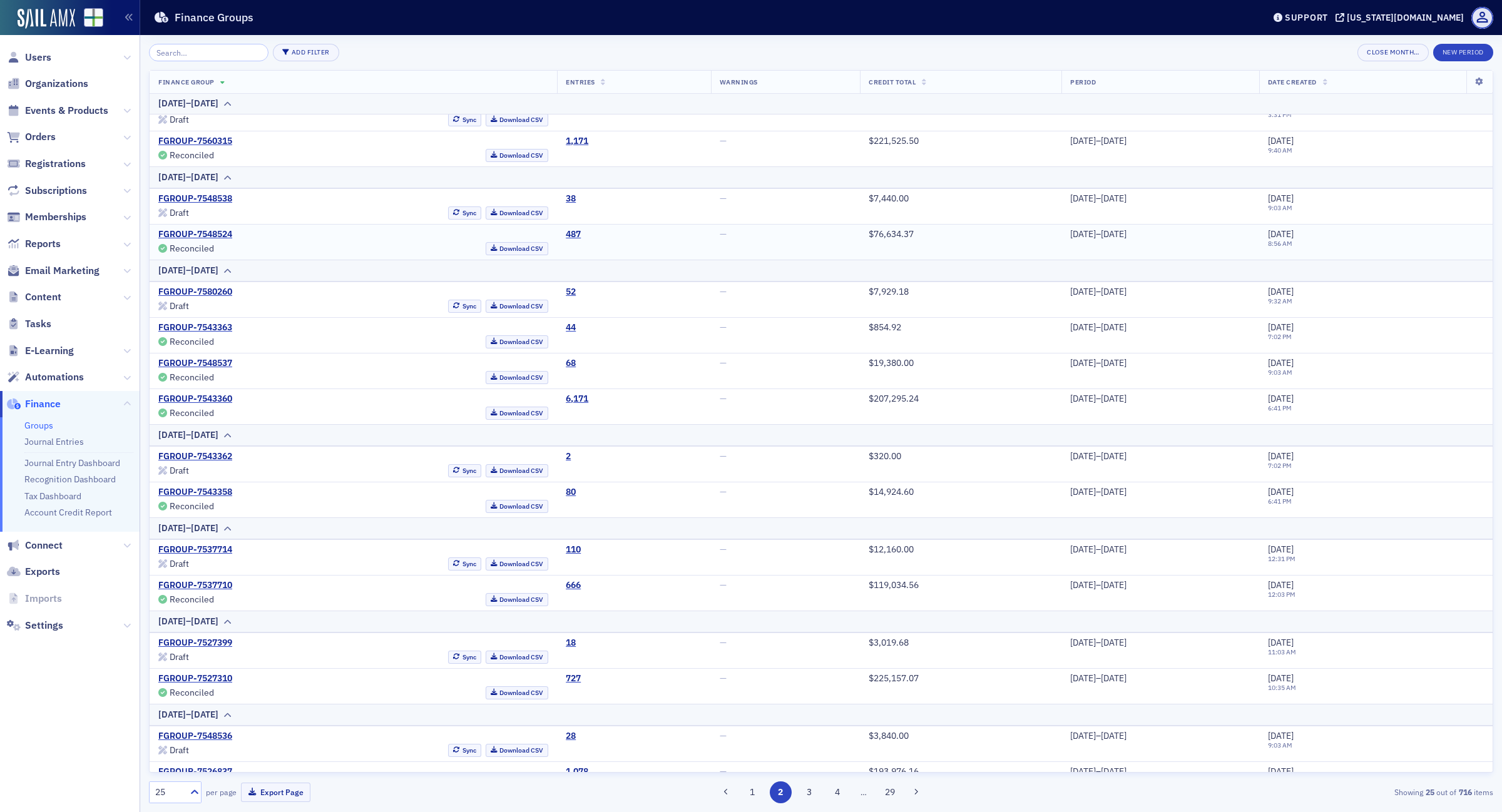
scroll to position [157, 0]
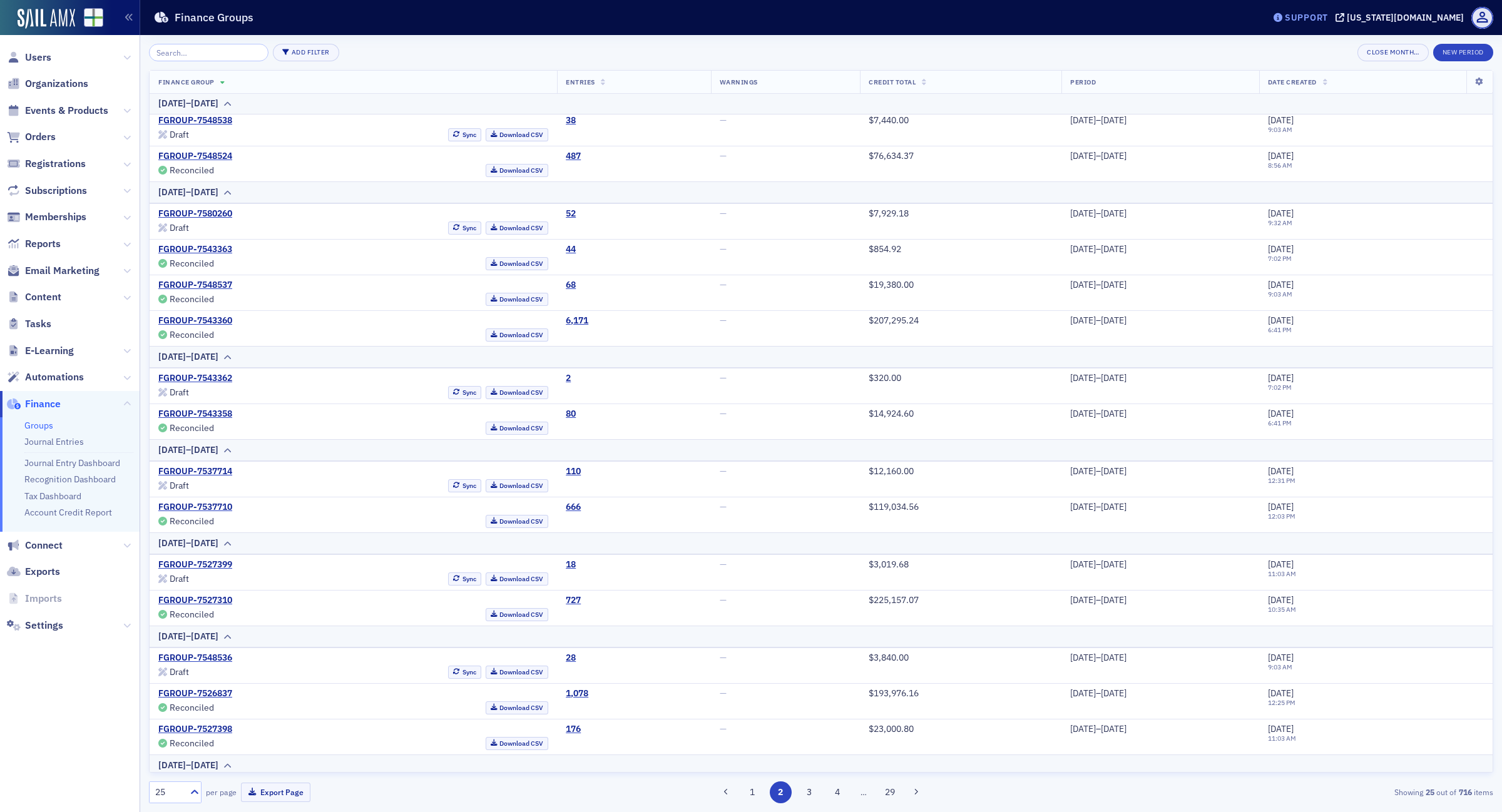
click at [1327, 19] on div "Support" at bounding box center [1306, 17] width 43 height 11
click at [1369, 82] on span "Live Chat" at bounding box center [1359, 79] width 67 height 11
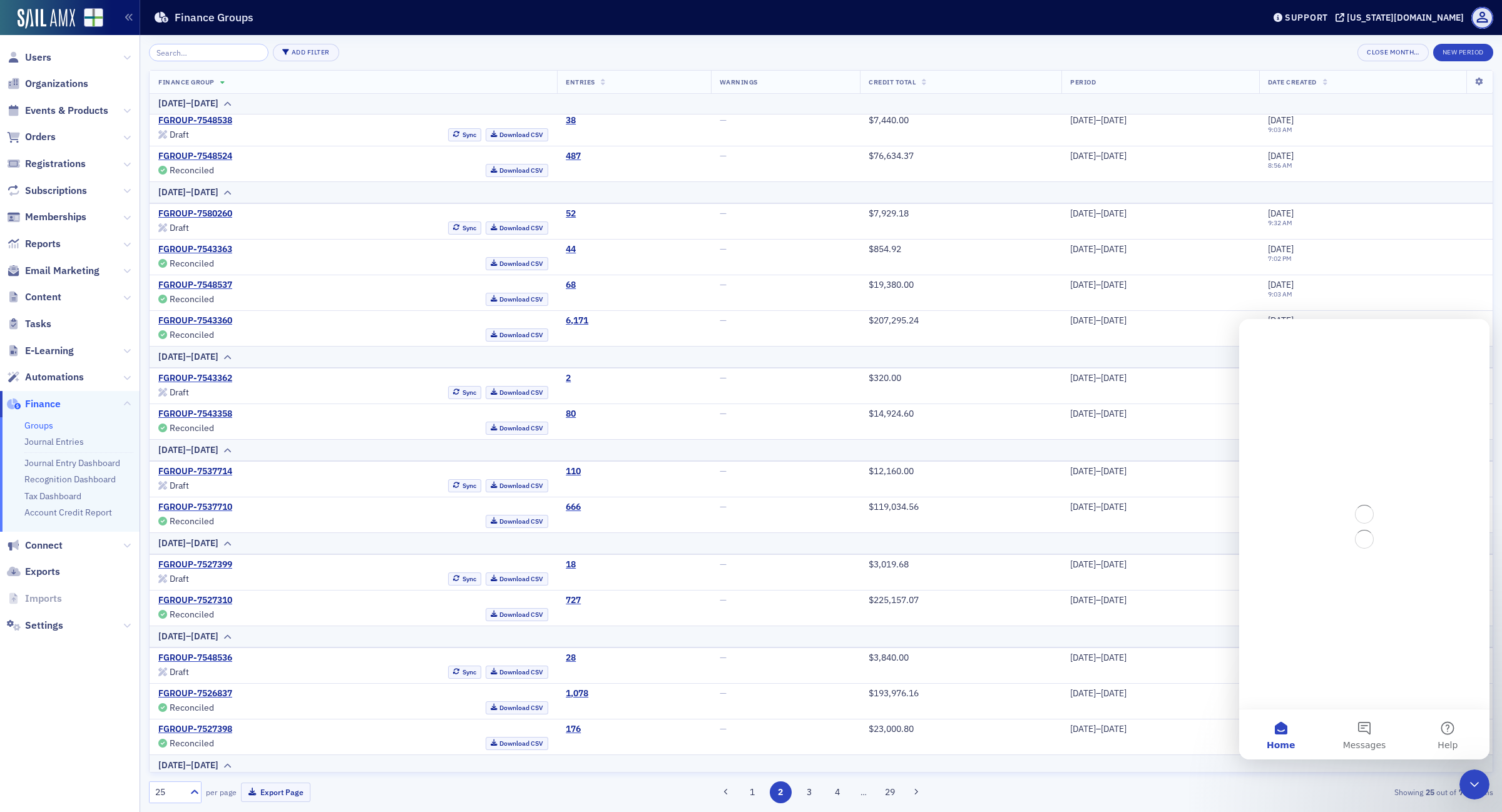
scroll to position [0, 0]
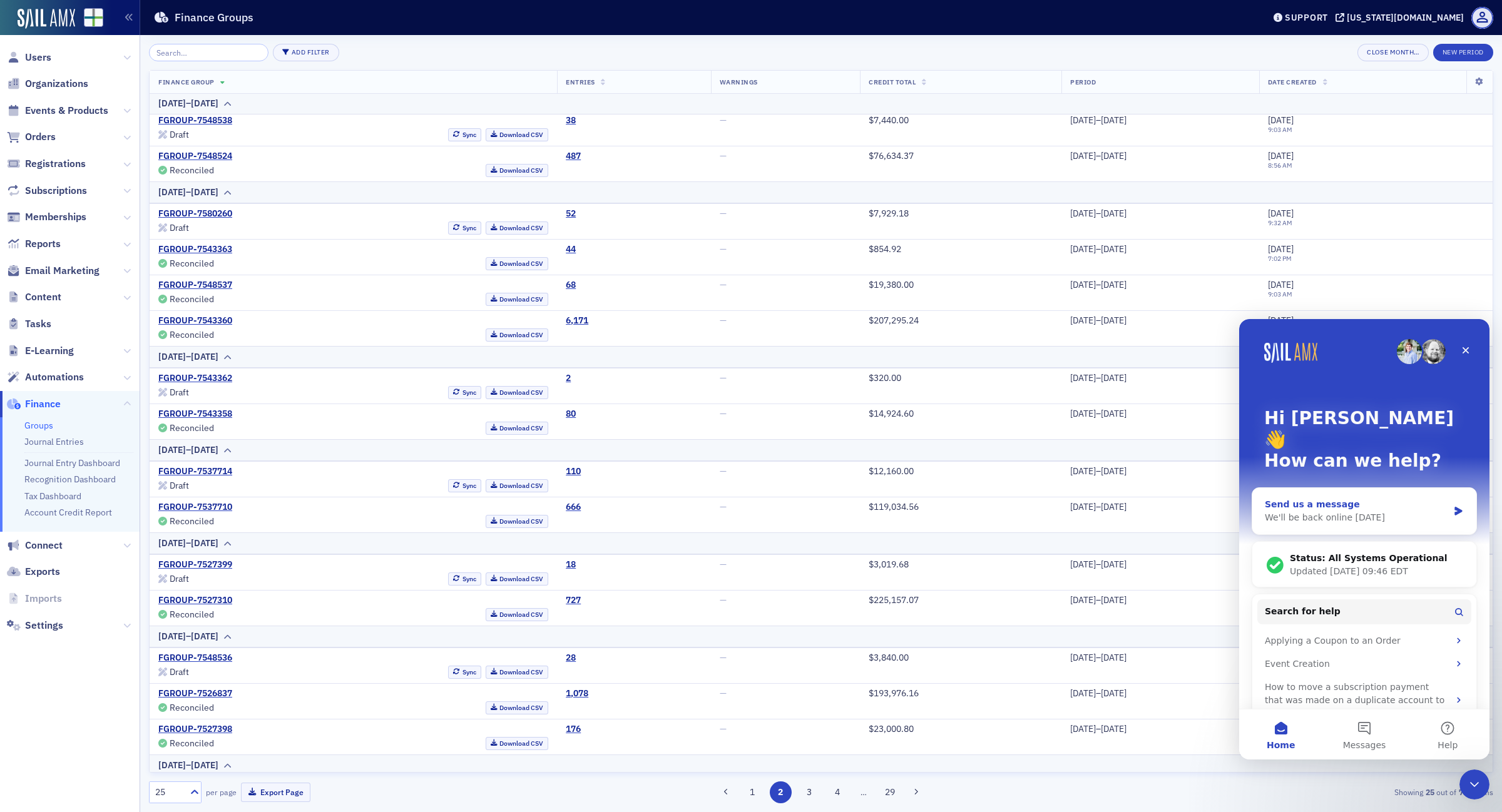
click at [1358, 498] on div "Send us a message" at bounding box center [1356, 504] width 183 height 13
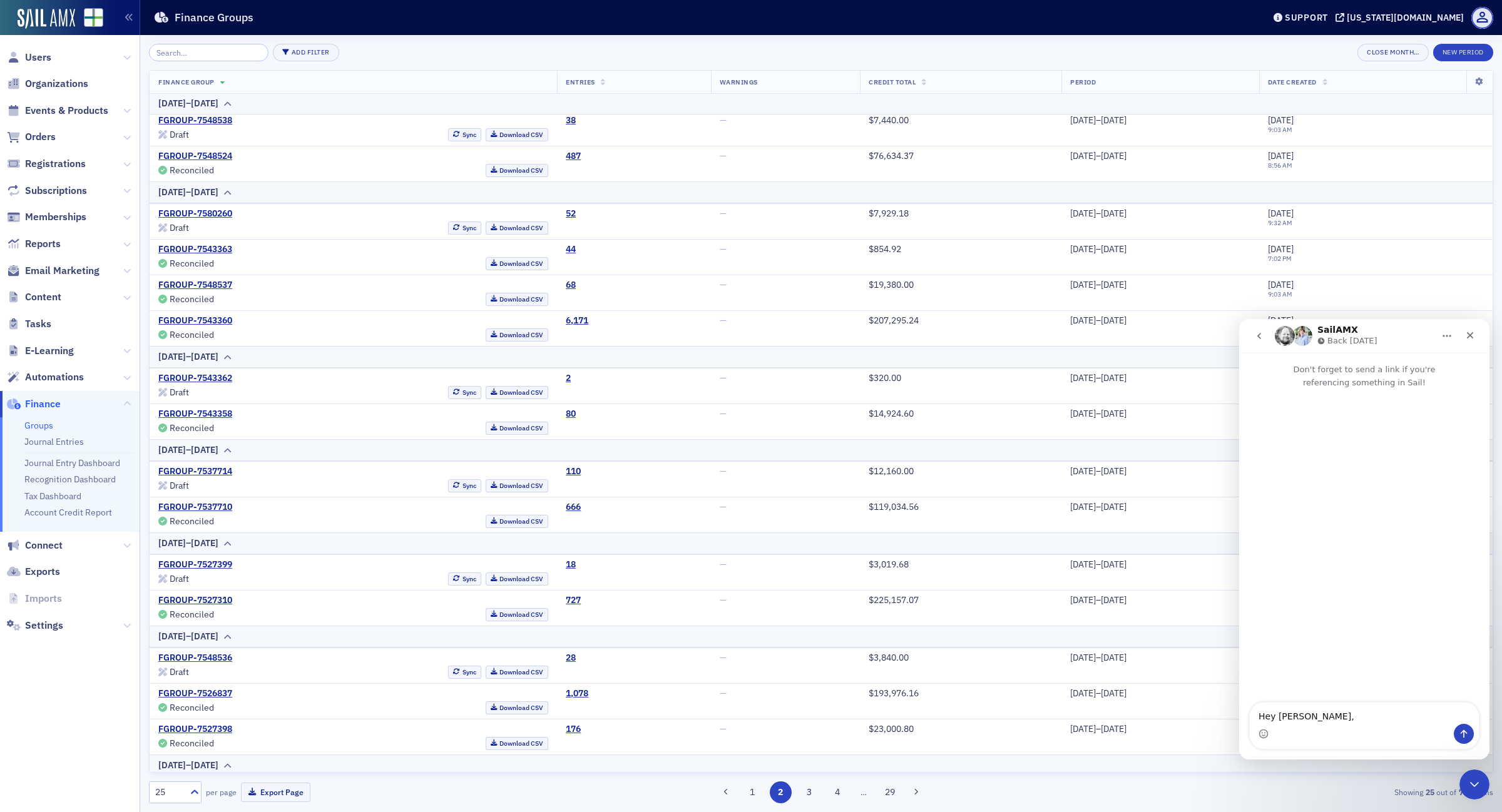
type textarea "Hey Luke,"
type textarea "It looks like the regenerated JEs will not sync to xero"
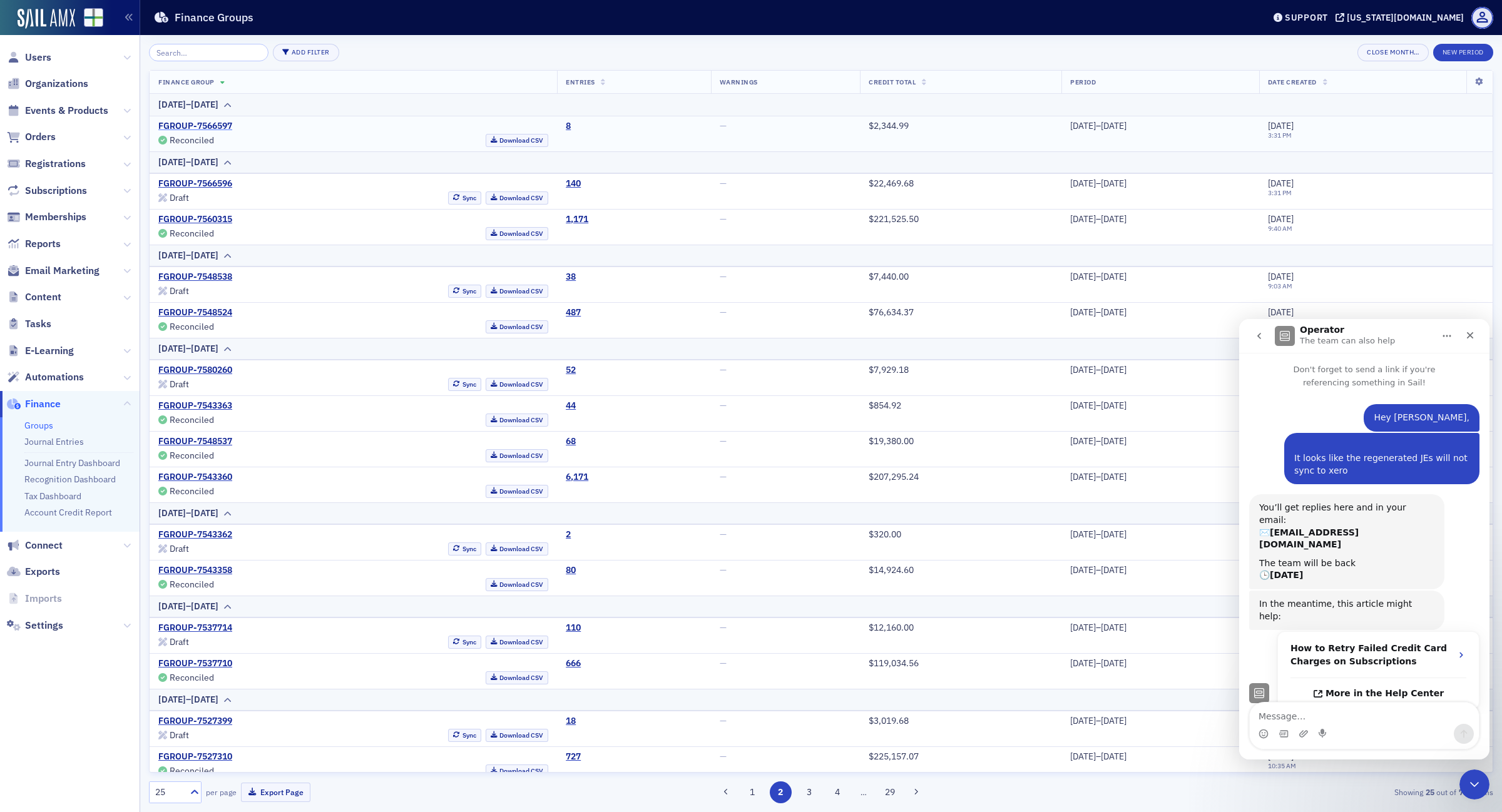
click at [227, 128] on link "FGROUP-7566597" at bounding box center [195, 126] width 74 height 11
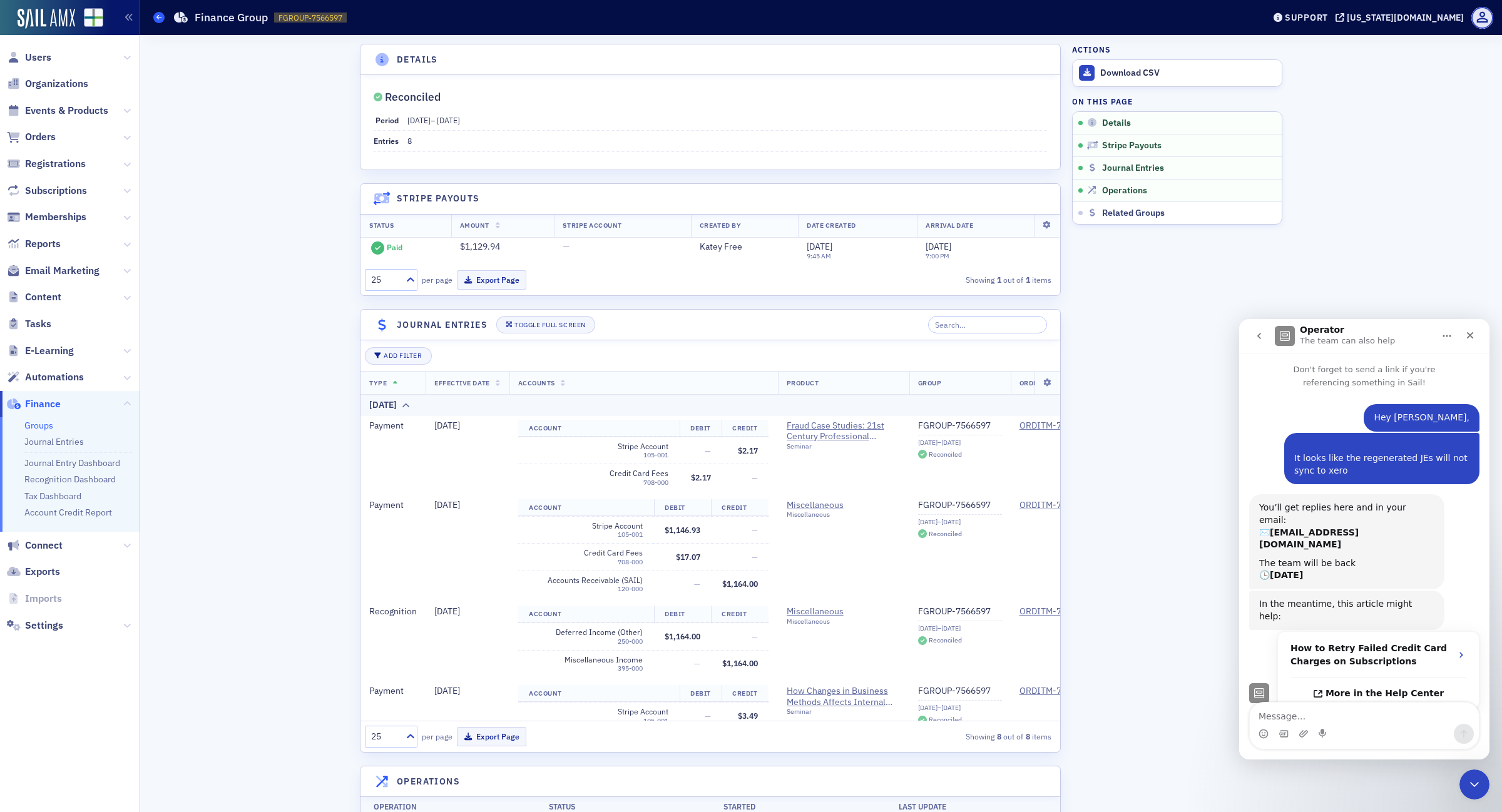
click at [152, 16] on header "Groups Finance Group FGROUP-7566597 7566597 Support alabama.cpa" at bounding box center [821, 17] width 1361 height 35
click at [158, 17] on icon at bounding box center [159, 17] width 5 height 6
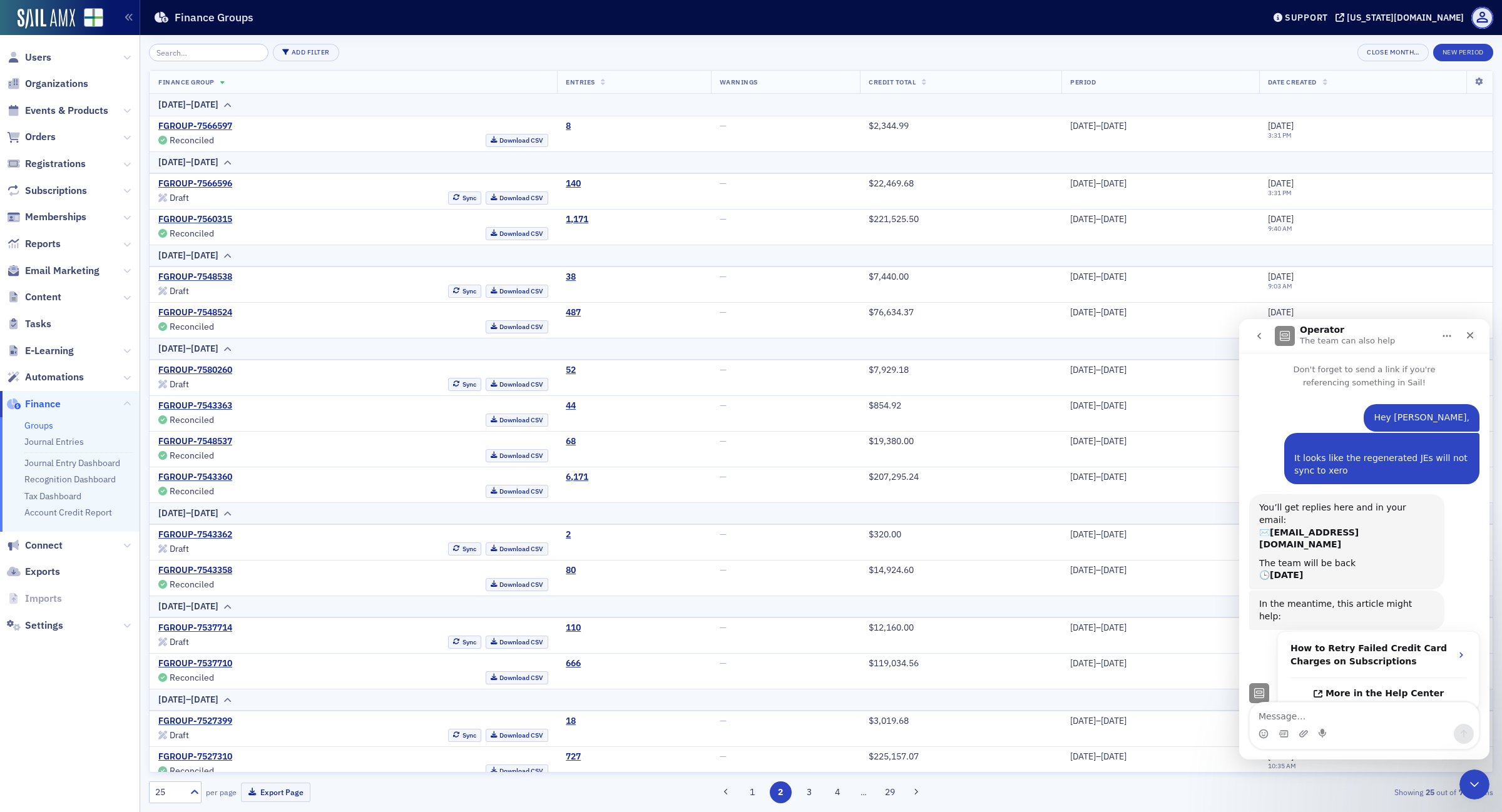
scroll to position [435, 0]
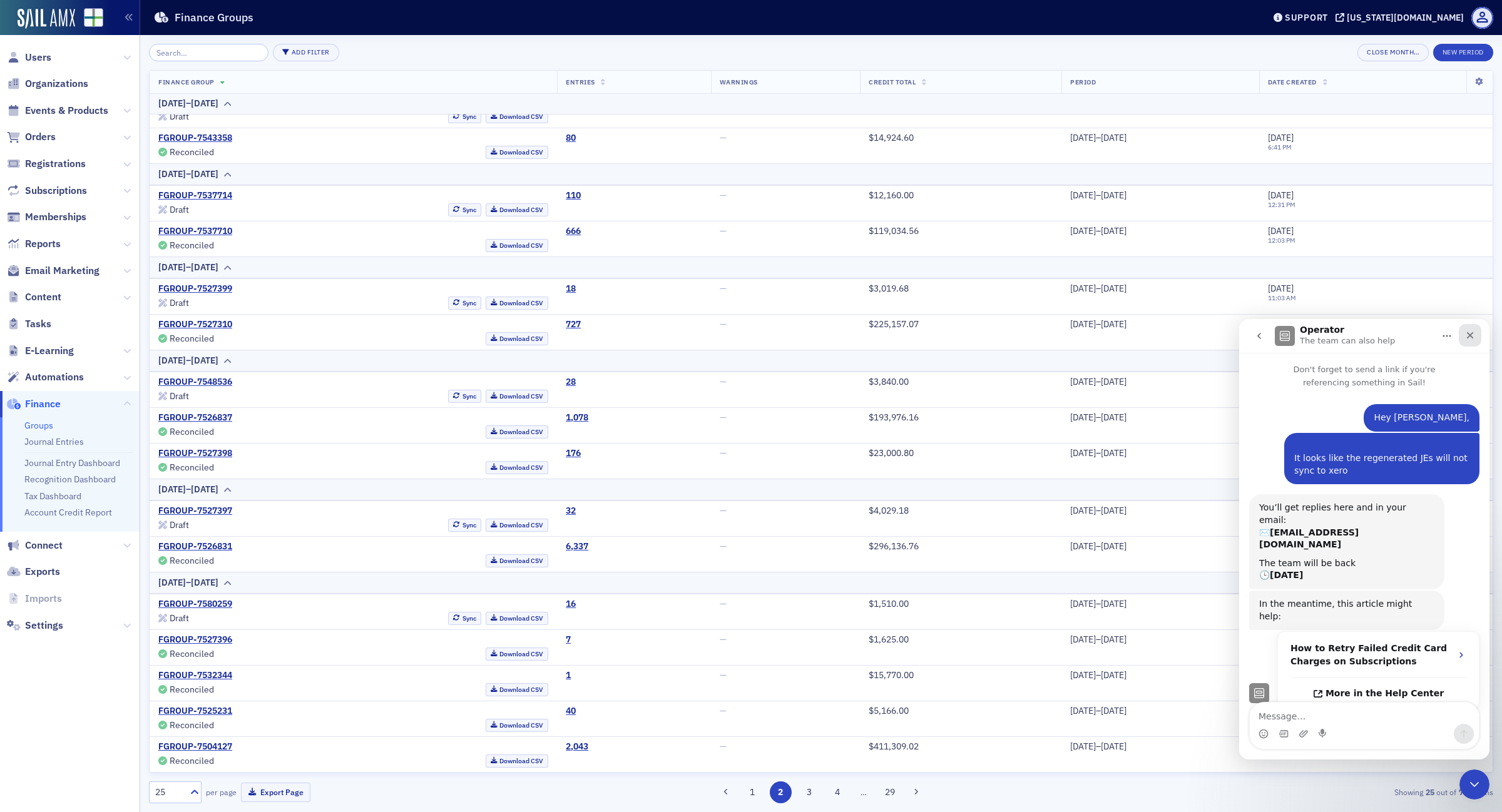
click at [1480, 334] on div "Close" at bounding box center [1470, 335] width 23 height 23
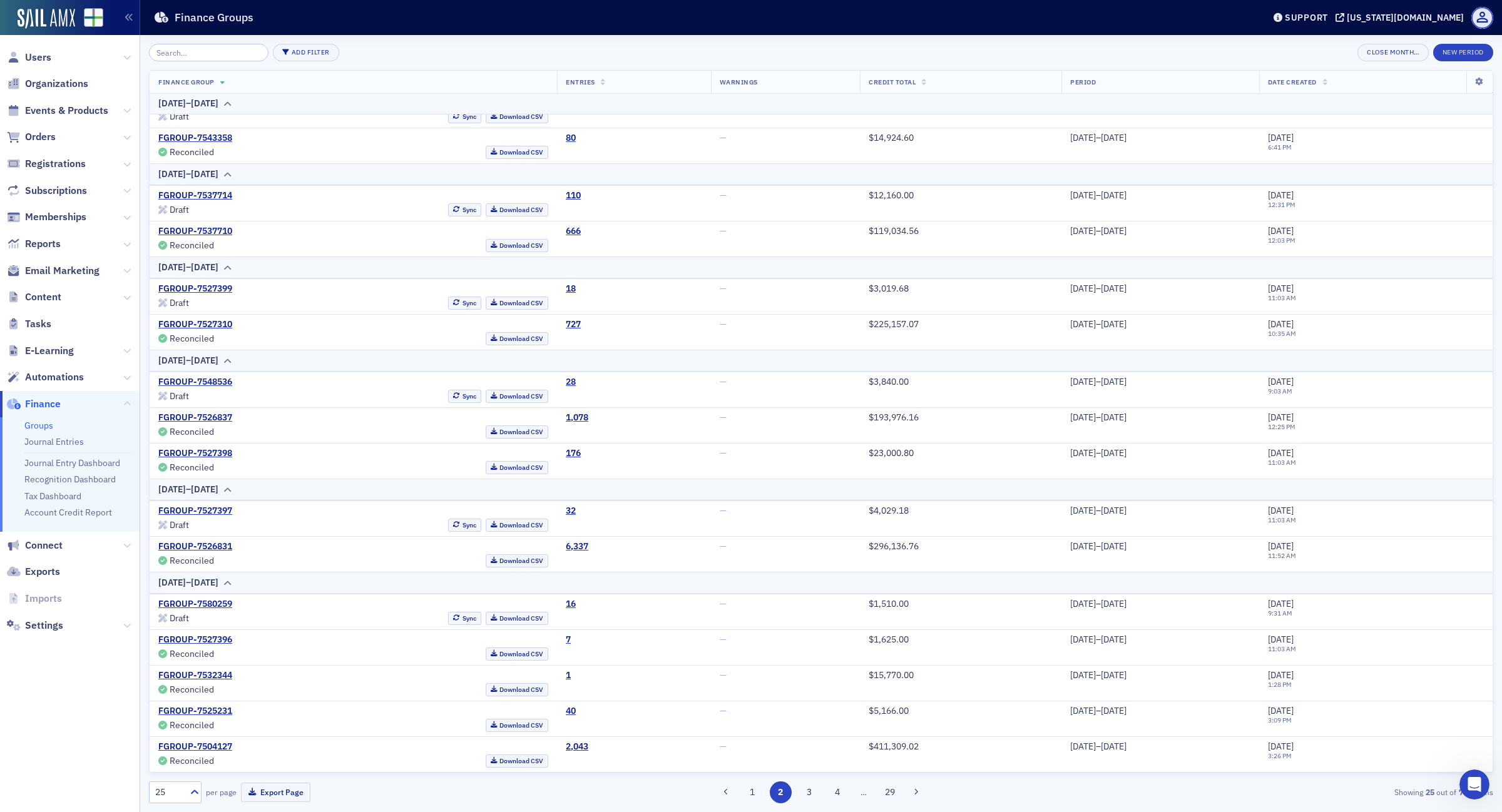
scroll to position [0, 0]
click at [761, 787] on button "1" at bounding box center [752, 792] width 22 height 22
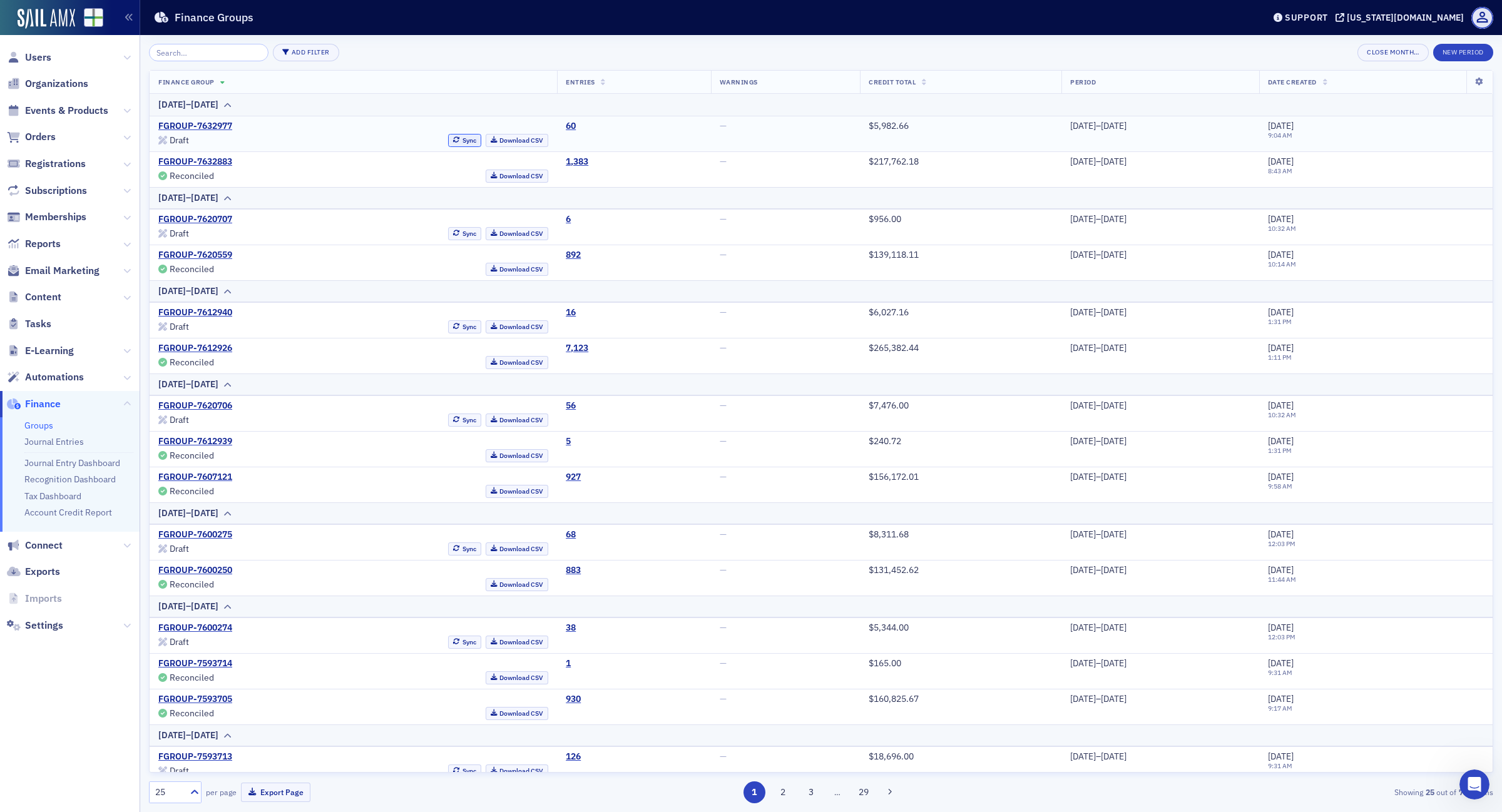
click at [448, 139] on button "Sync" at bounding box center [464, 140] width 33 height 13
click at [202, 125] on link "FGROUP-7632977" at bounding box center [195, 126] width 74 height 11
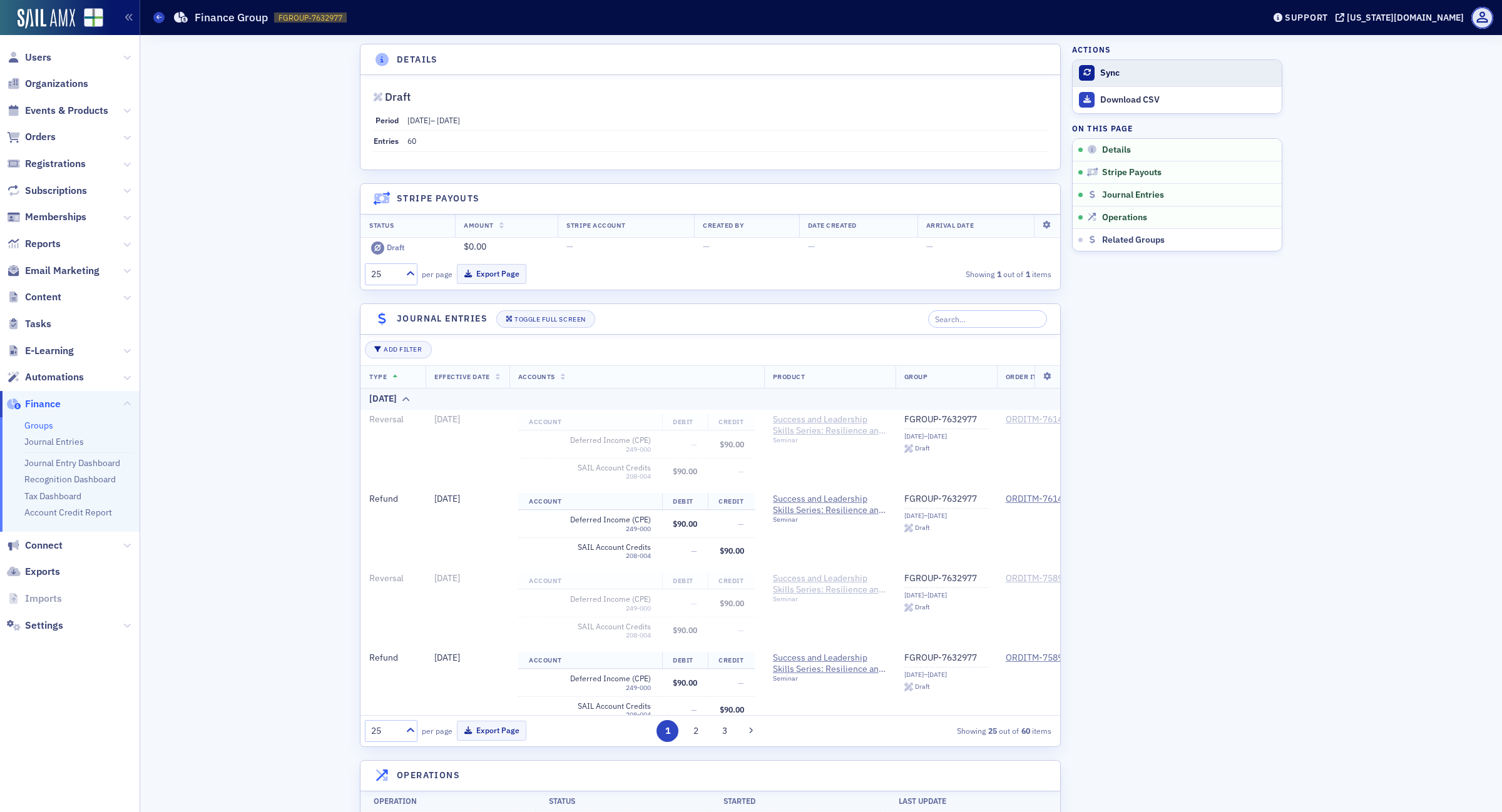
click at [1100, 68] on div "Sync" at bounding box center [1187, 73] width 175 height 11
click at [157, 13] on span at bounding box center [159, 17] width 11 height 11
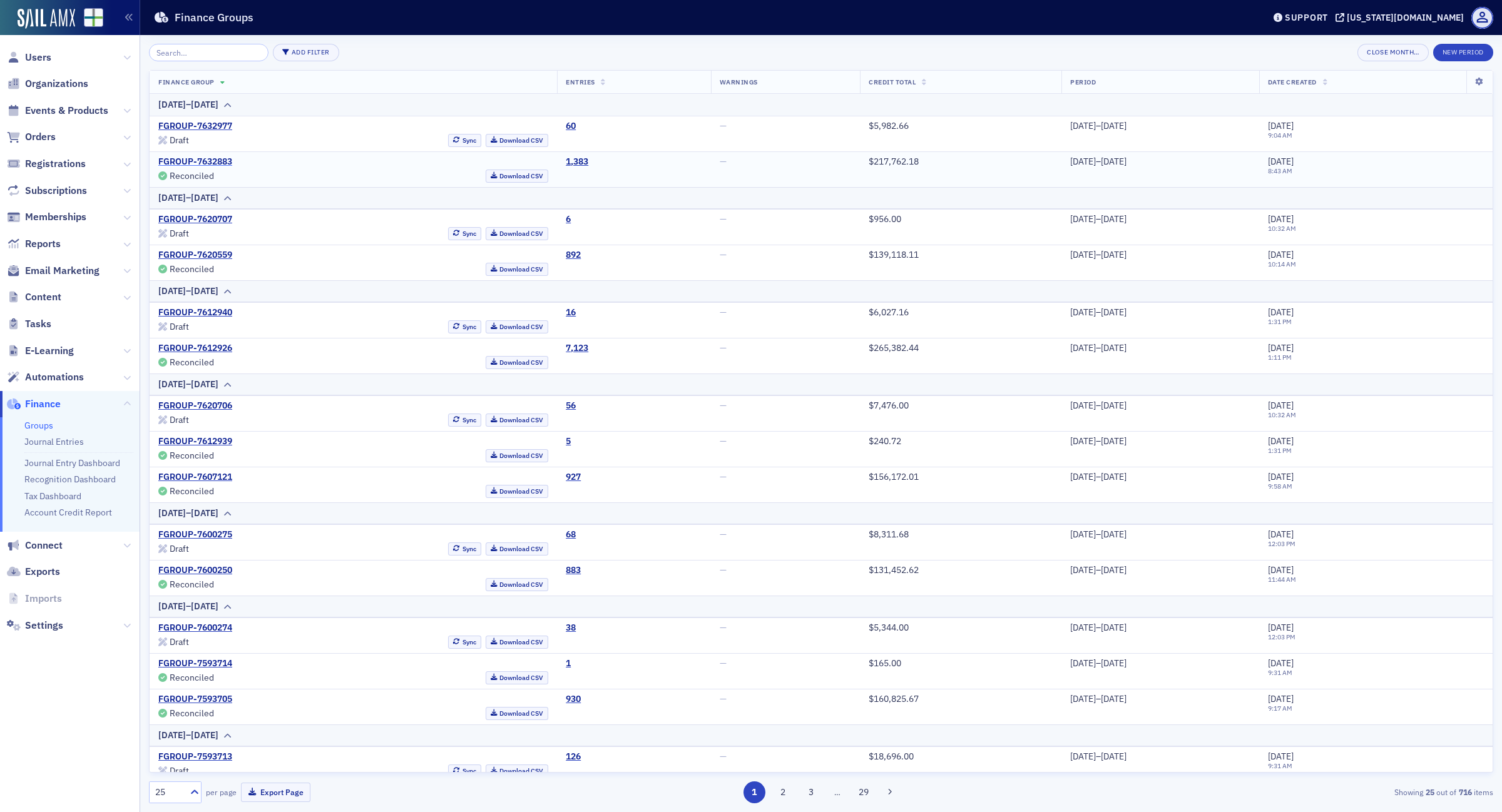
click at [209, 158] on link "FGROUP-7632883" at bounding box center [195, 162] width 74 height 11
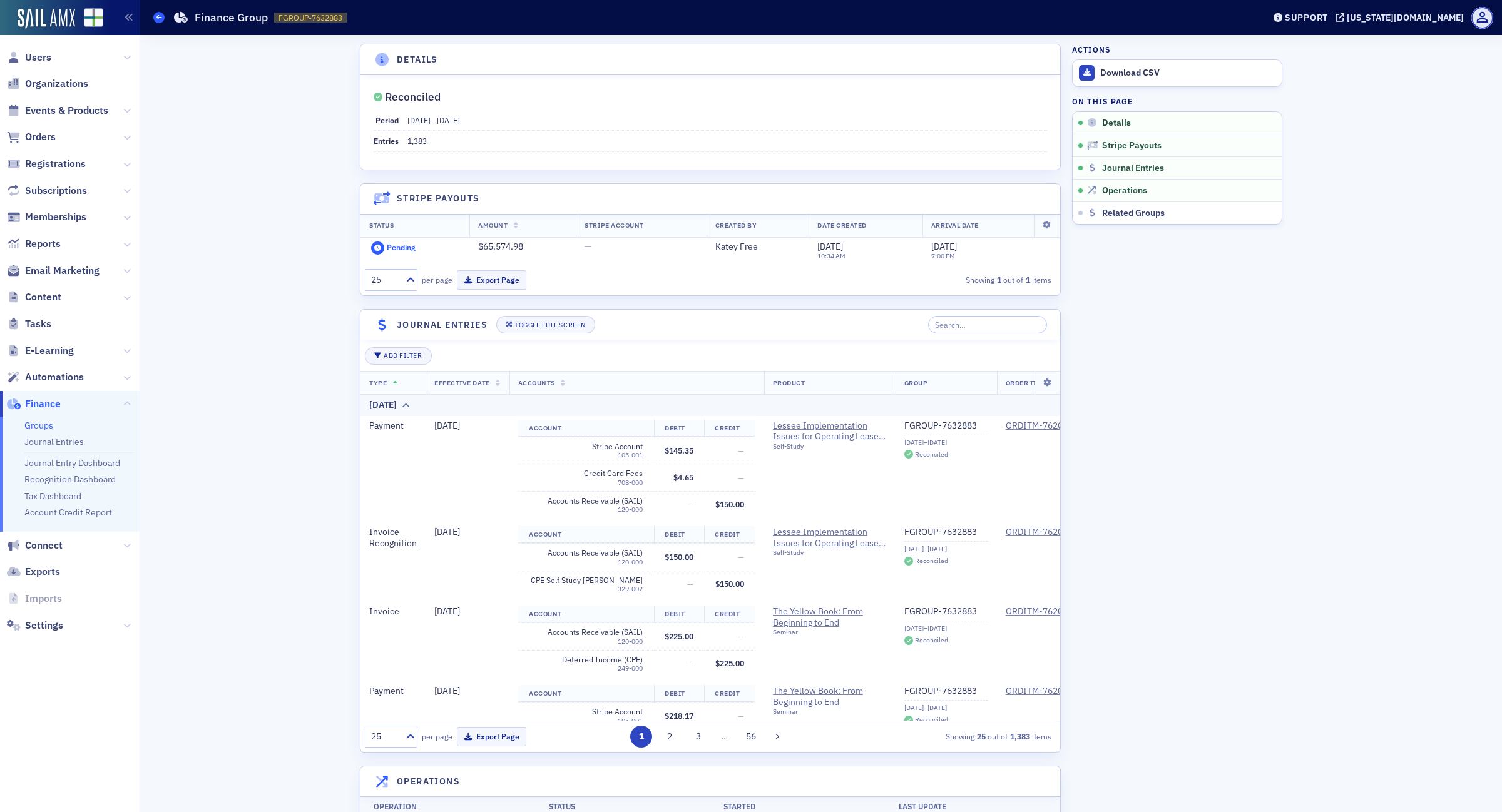
click at [157, 14] on icon at bounding box center [159, 17] width 5 height 6
